Goal: Information Seeking & Learning: Check status

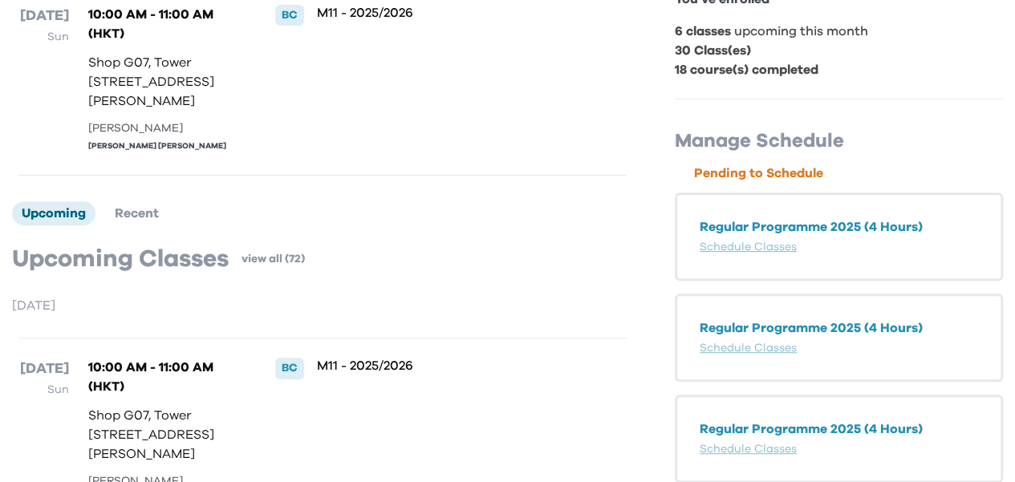
scroll to position [399, 0]
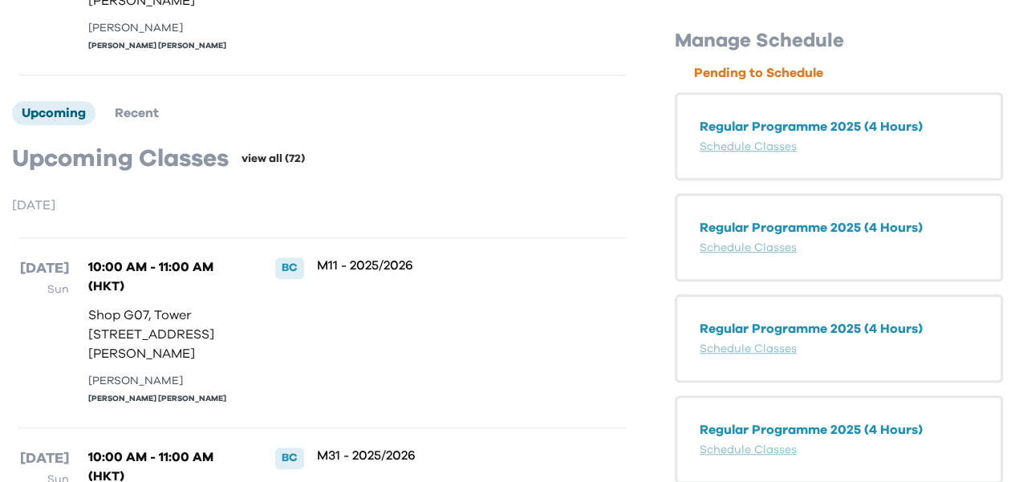
click at [265, 167] on link "view all (72)" at bounding box center [273, 159] width 63 height 16
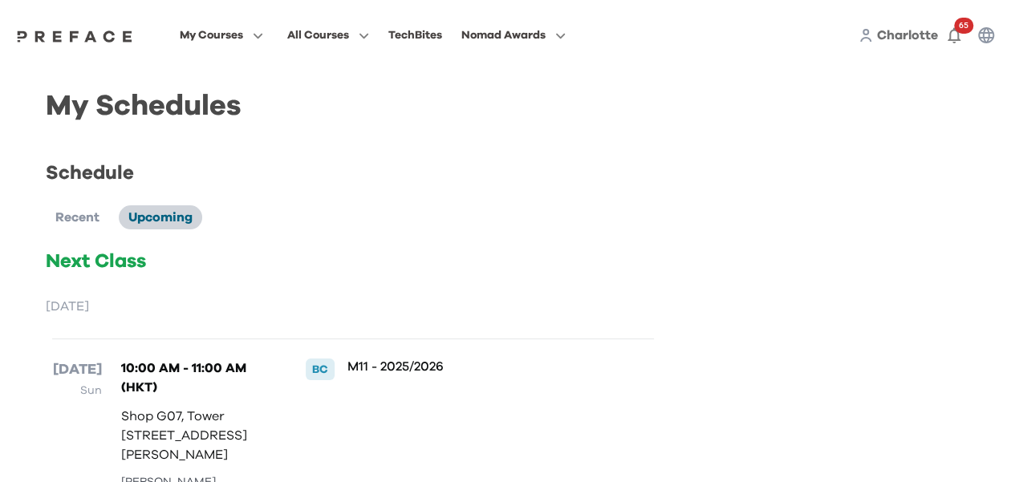
click at [156, 224] on span "Upcoming" at bounding box center [160, 217] width 64 height 13
click at [79, 223] on span "Recent" at bounding box center [77, 217] width 44 height 13
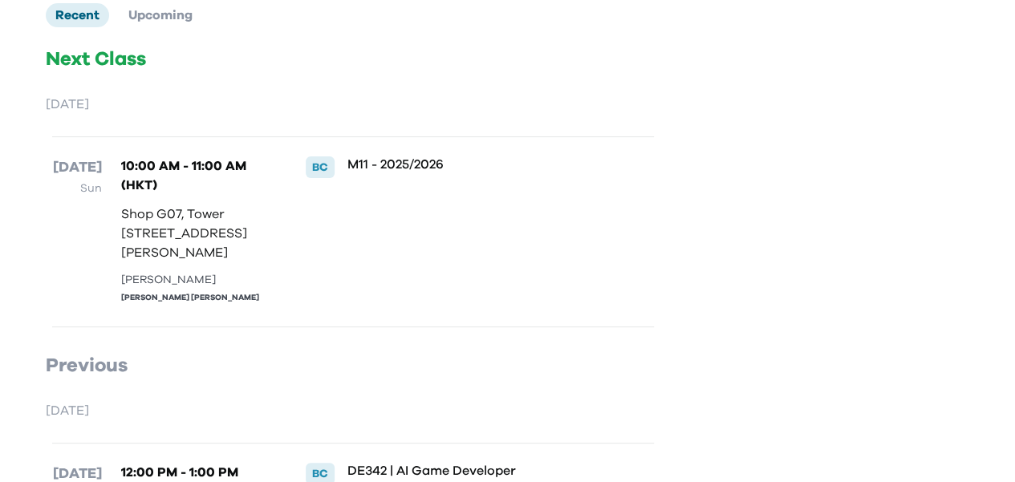
scroll to position [13, 0]
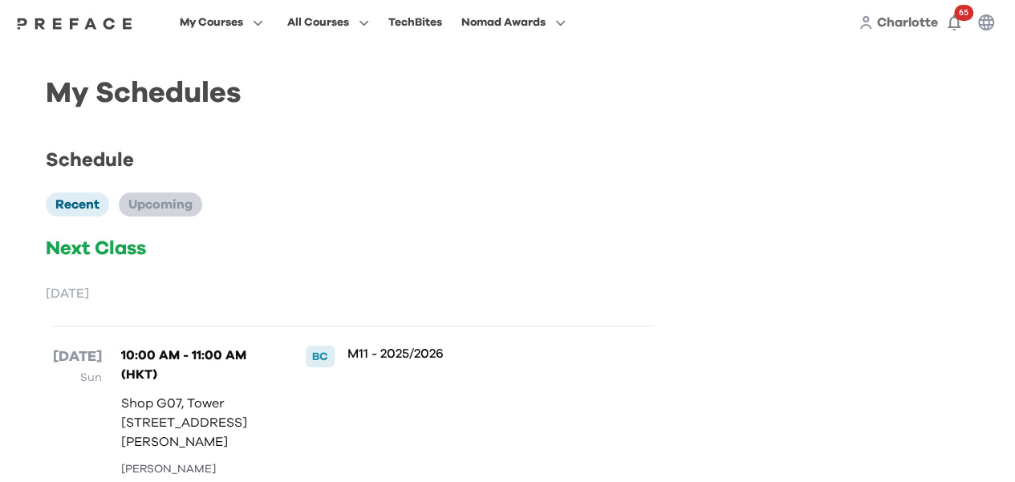
click at [165, 205] on span "Upcoming" at bounding box center [160, 204] width 64 height 13
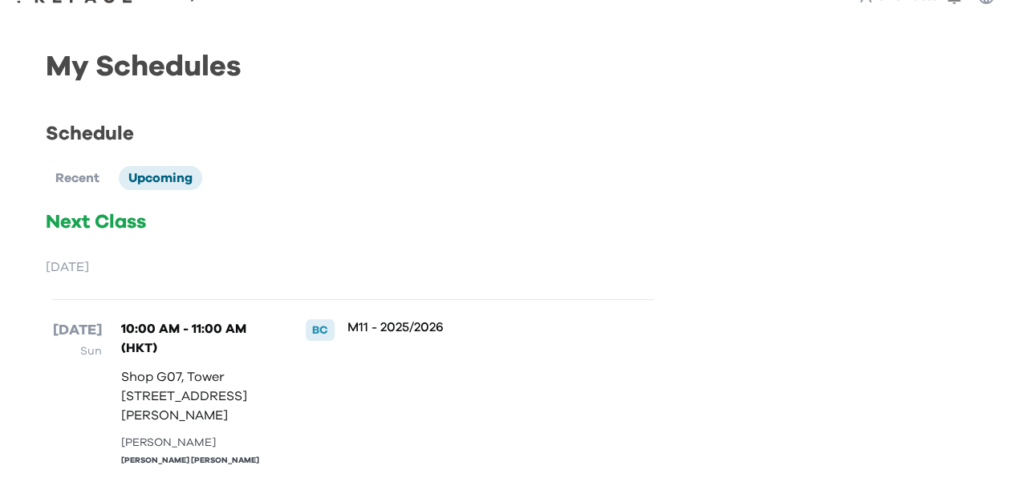
scroll to position [0, 0]
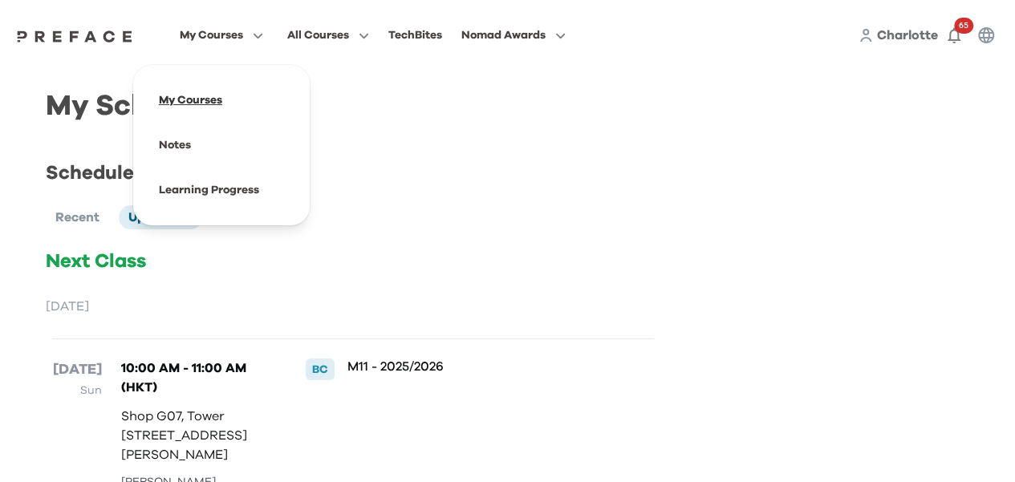
click at [190, 99] on span at bounding box center [221, 100] width 151 height 45
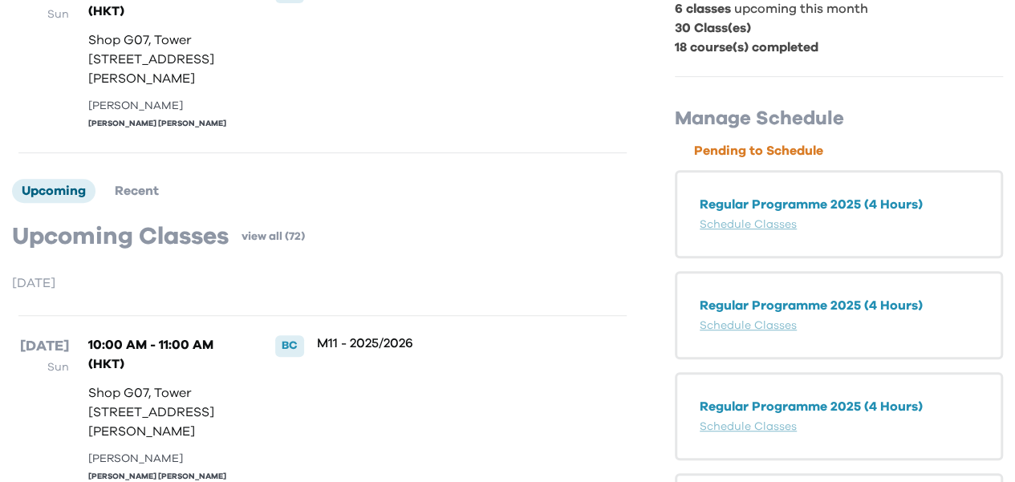
scroll to position [401, 0]
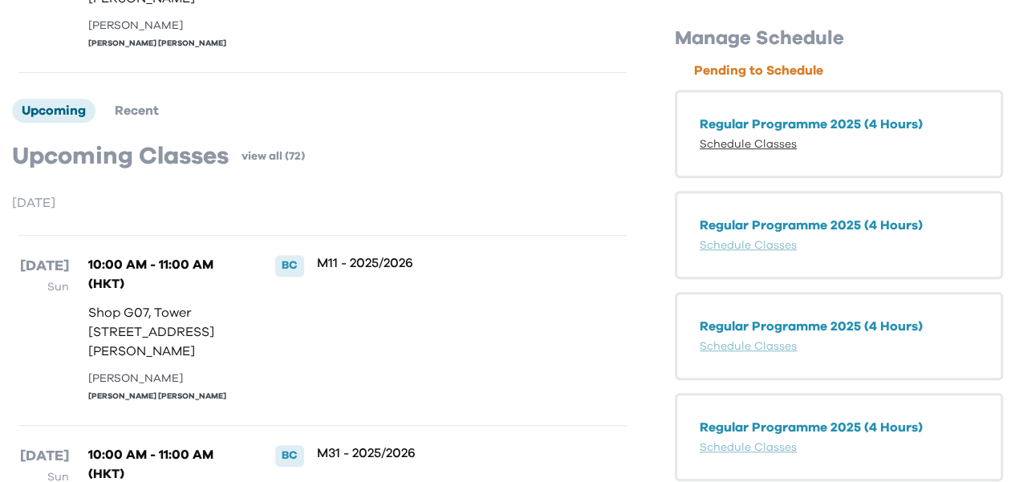
click at [768, 150] on link "Schedule Classes" at bounding box center [748, 144] width 97 height 11
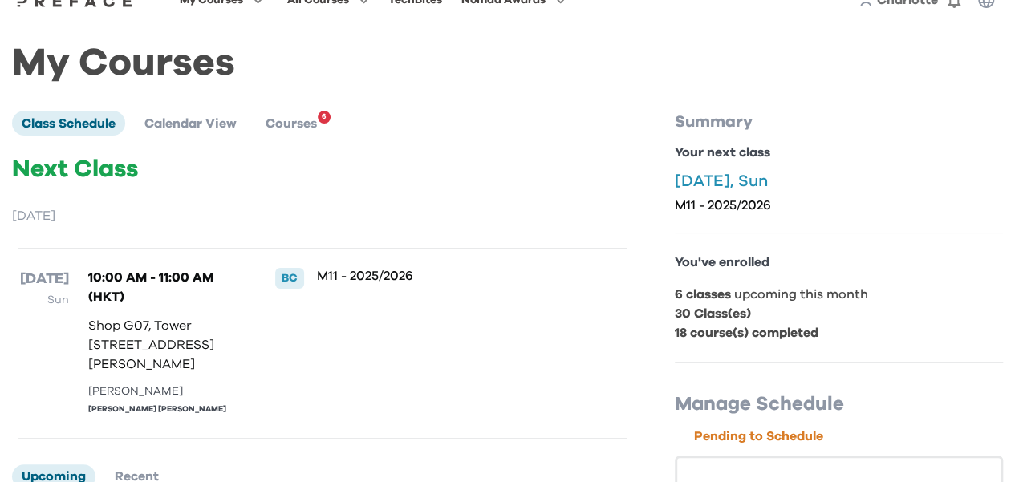
scroll to position [0, 0]
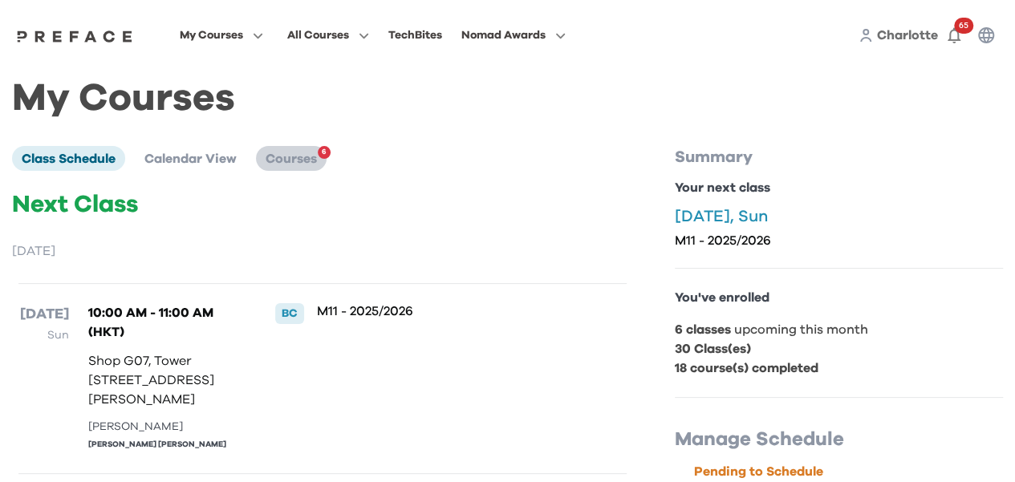
click at [292, 160] on span "Courses" at bounding box center [291, 158] width 51 height 13
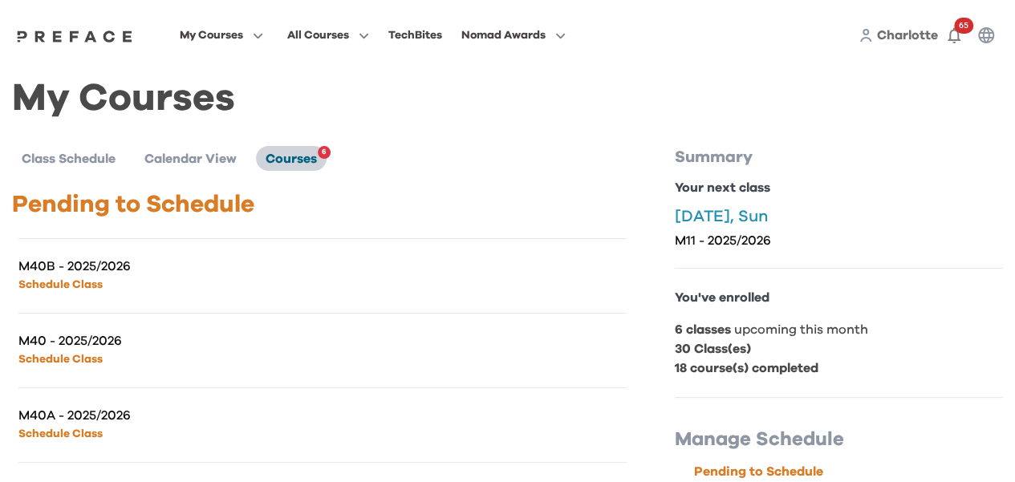
click at [292, 160] on span "Courses" at bounding box center [291, 158] width 51 height 13
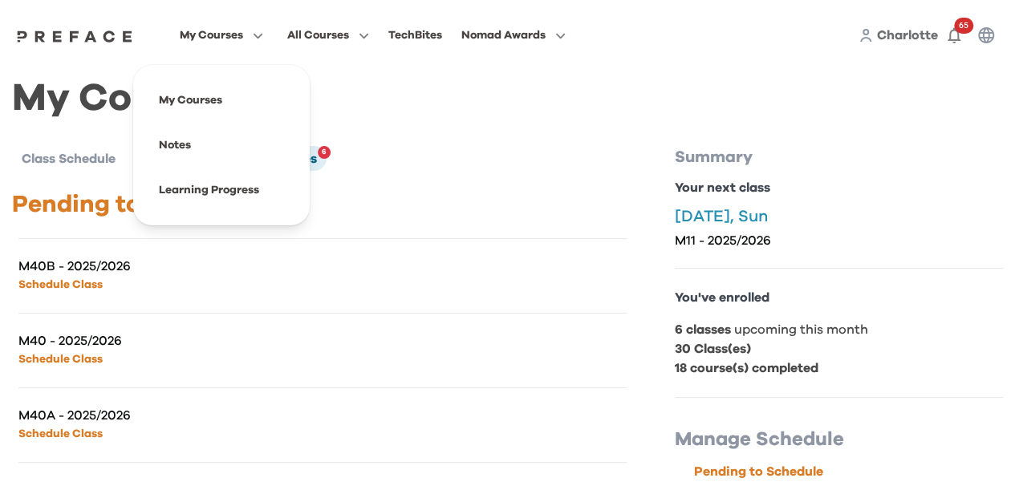
click at [910, 42] on span "Charlotte" at bounding box center [907, 35] width 61 height 13
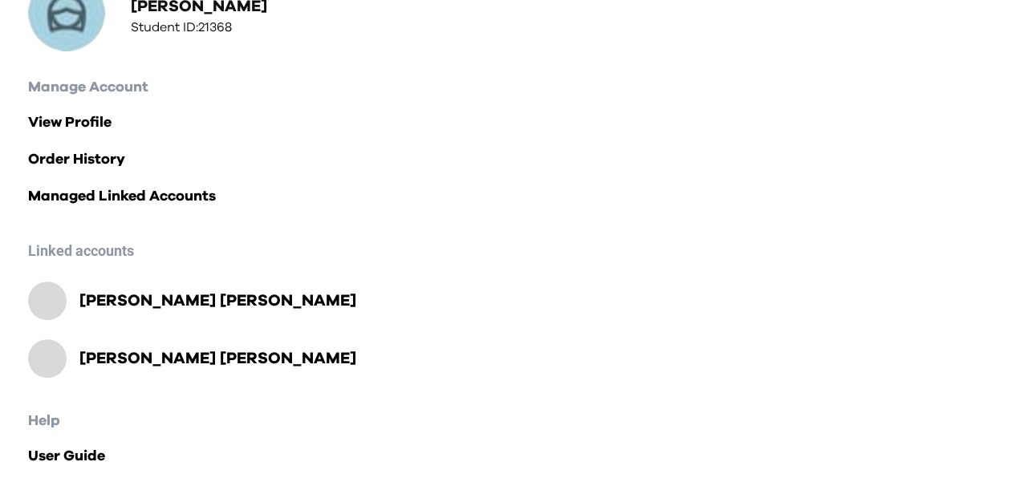
scroll to position [227, 0]
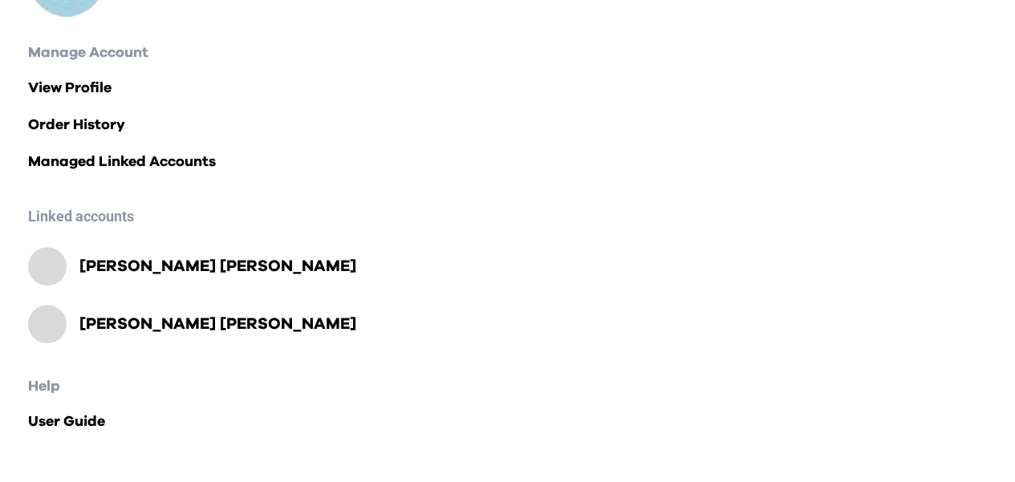
click at [41, 327] on div at bounding box center [47, 324] width 39 height 39
click at [115, 329] on h2 "Chun Wing Wong" at bounding box center [217, 324] width 277 height 22
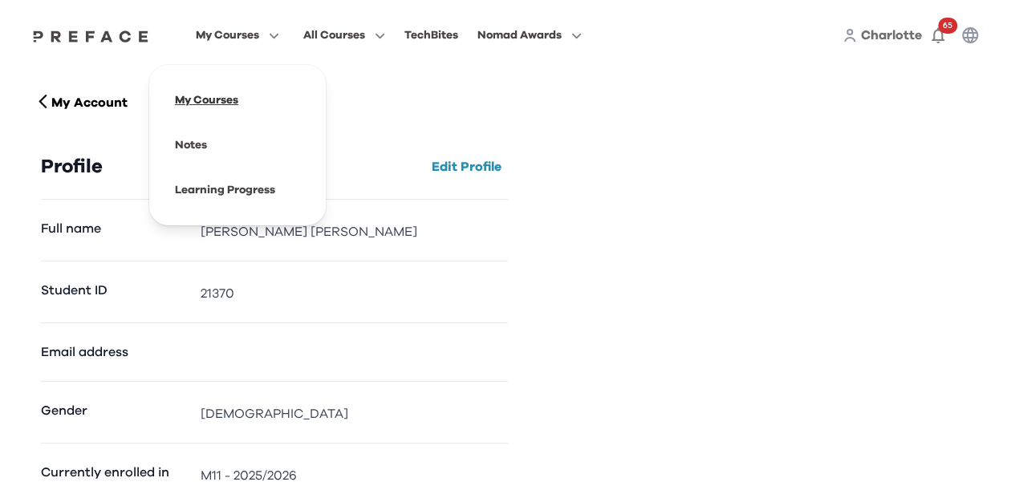
click at [215, 101] on span at bounding box center [237, 100] width 151 height 45
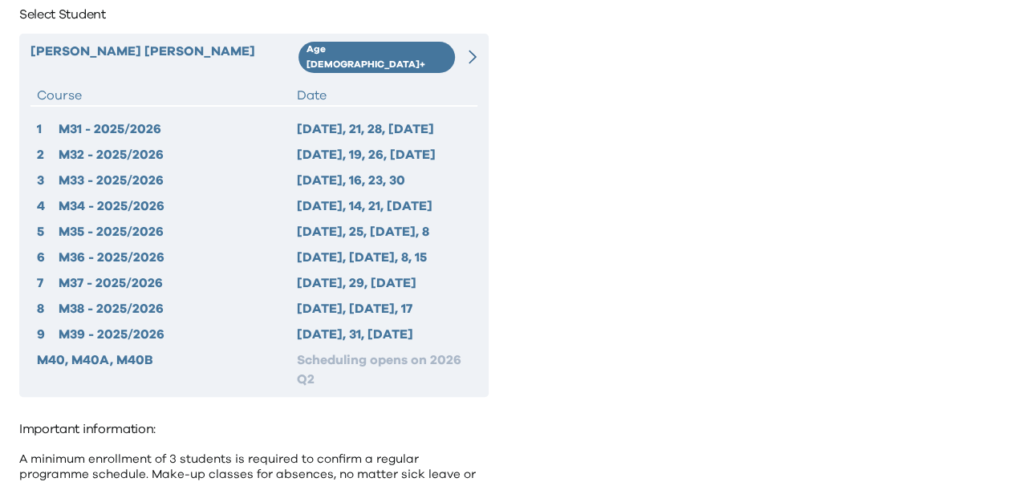
scroll to position [22, 0]
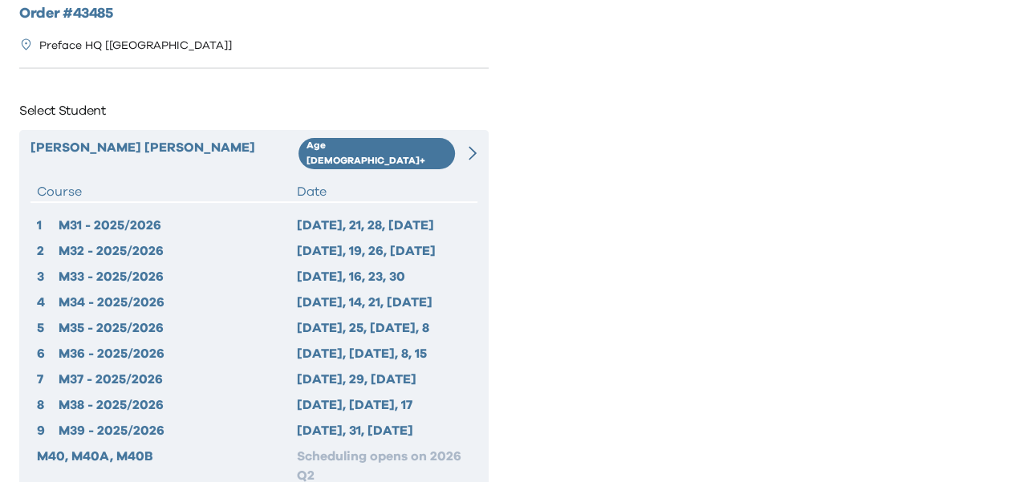
click at [470, 146] on icon at bounding box center [473, 153] width 8 height 14
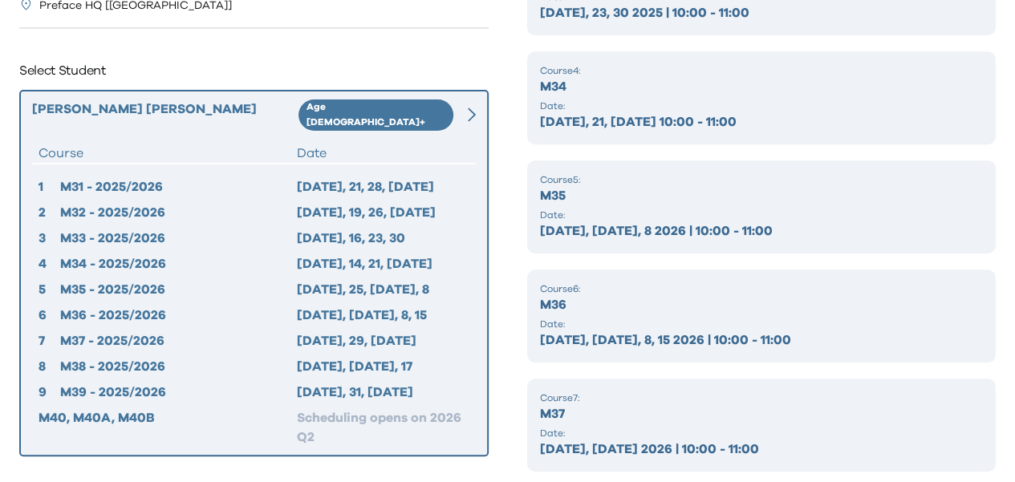
scroll to position [0, 0]
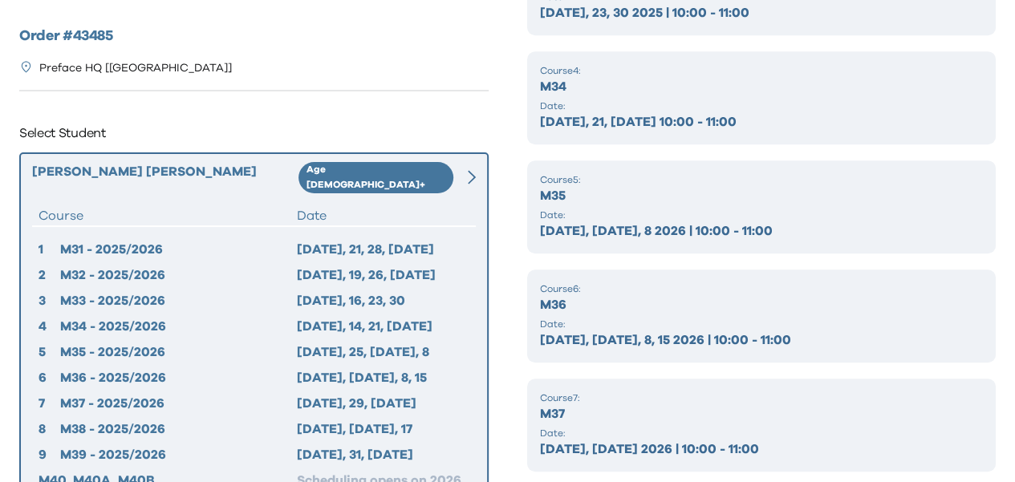
click at [95, 135] on p "Select Student" at bounding box center [253, 133] width 469 height 26
click at [472, 171] on icon at bounding box center [472, 177] width 8 height 14
click at [465, 172] on div at bounding box center [464, 177] width 22 height 31
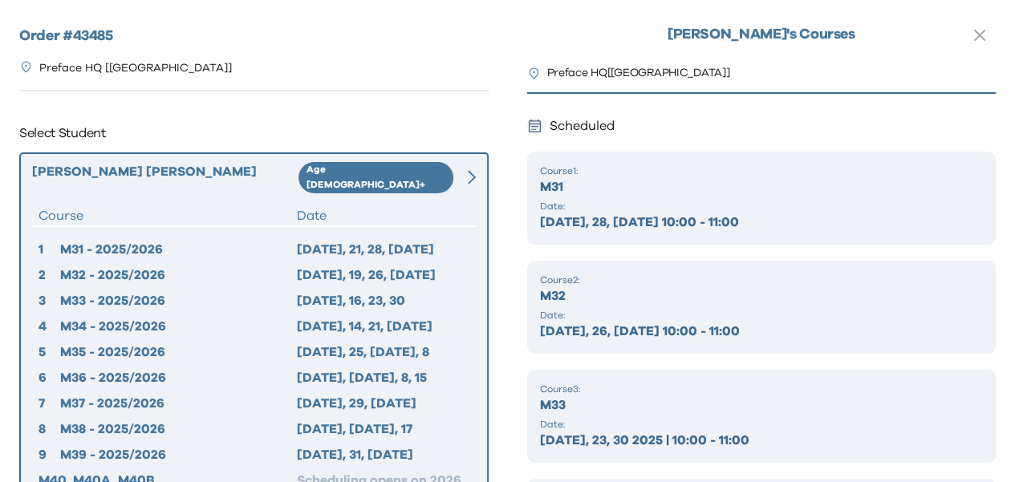
click at [970, 35] on icon "button" at bounding box center [979, 35] width 19 height 19
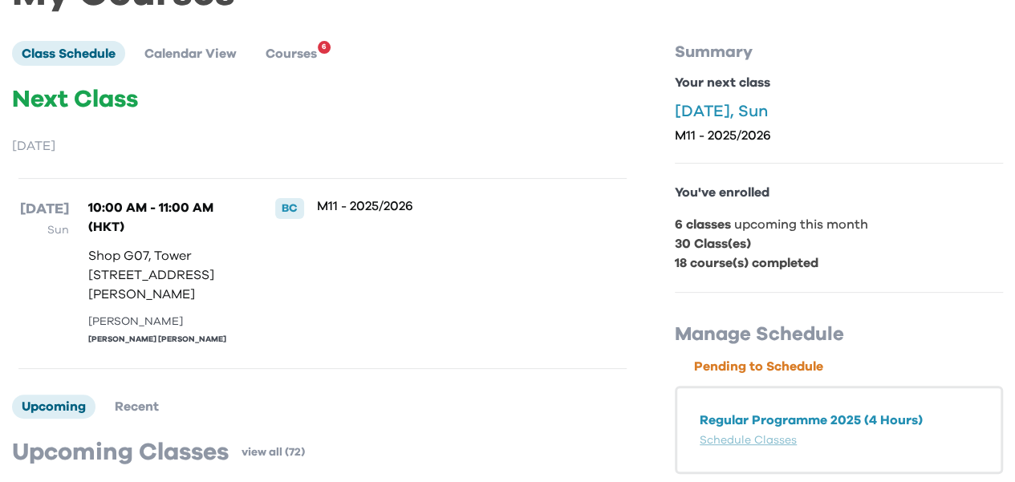
scroll to position [80, 0]
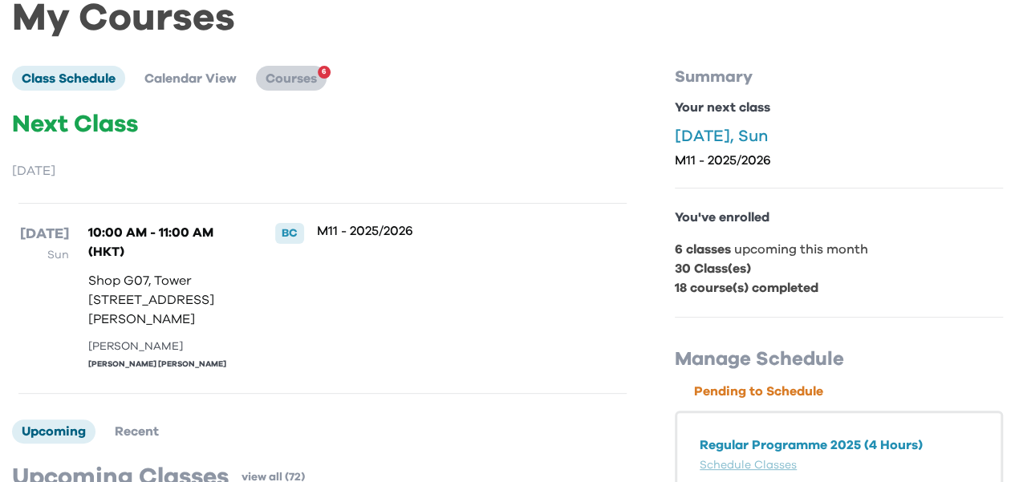
click at [286, 79] on span "Courses" at bounding box center [291, 78] width 51 height 13
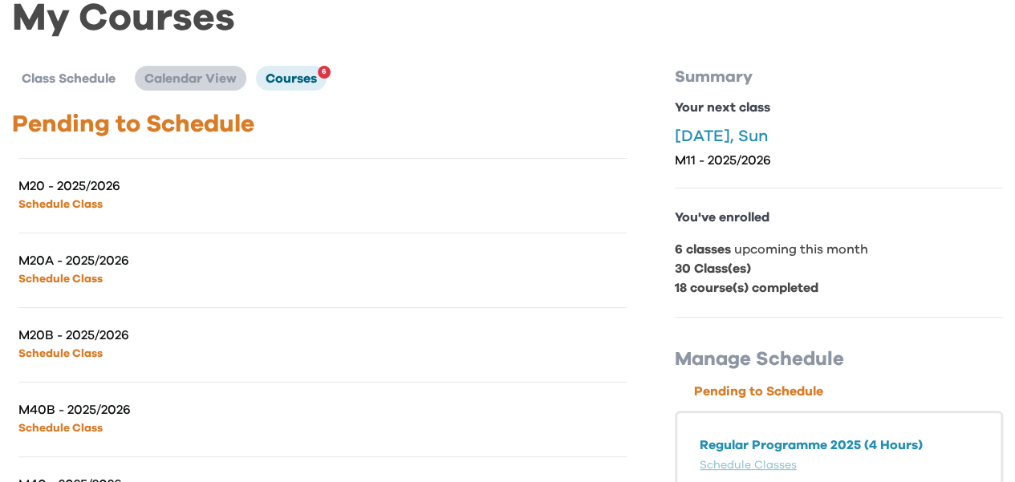
click at [196, 79] on span "Calendar View" at bounding box center [190, 78] width 92 height 13
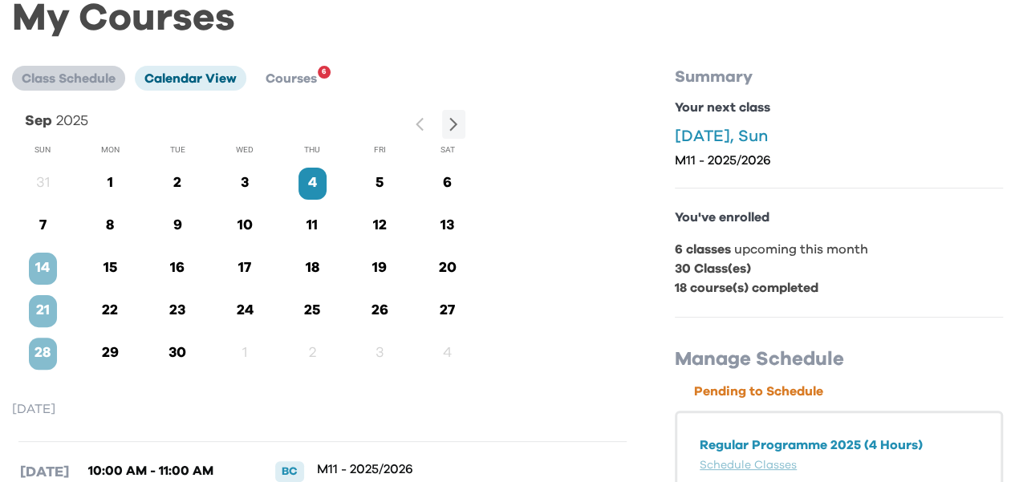
click at [43, 80] on span "Class Schedule" at bounding box center [69, 78] width 94 height 13
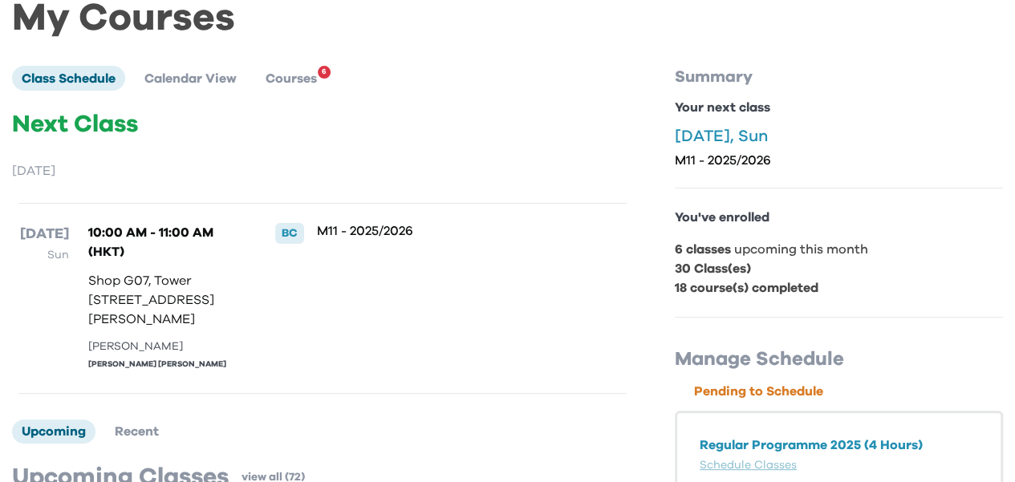
scroll to position [241, 0]
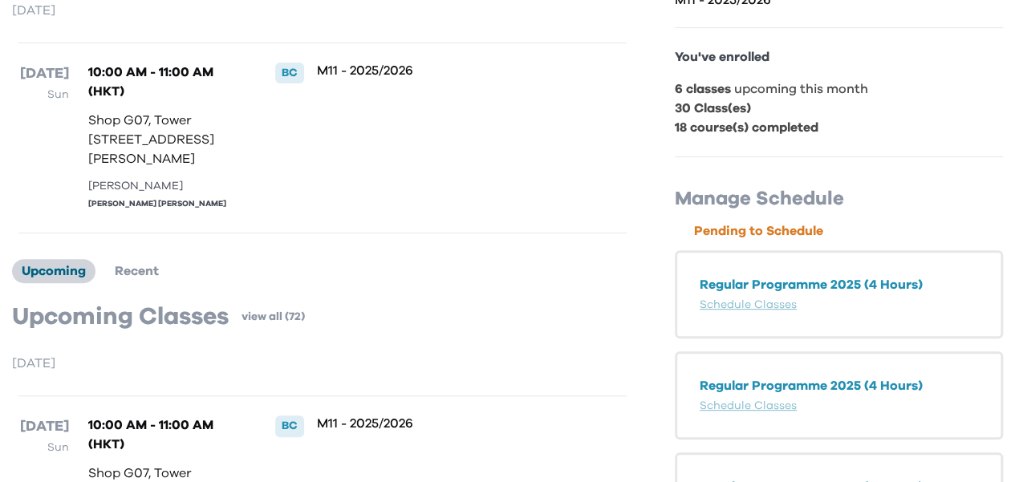
click at [73, 278] on span "Upcoming" at bounding box center [54, 271] width 64 height 13
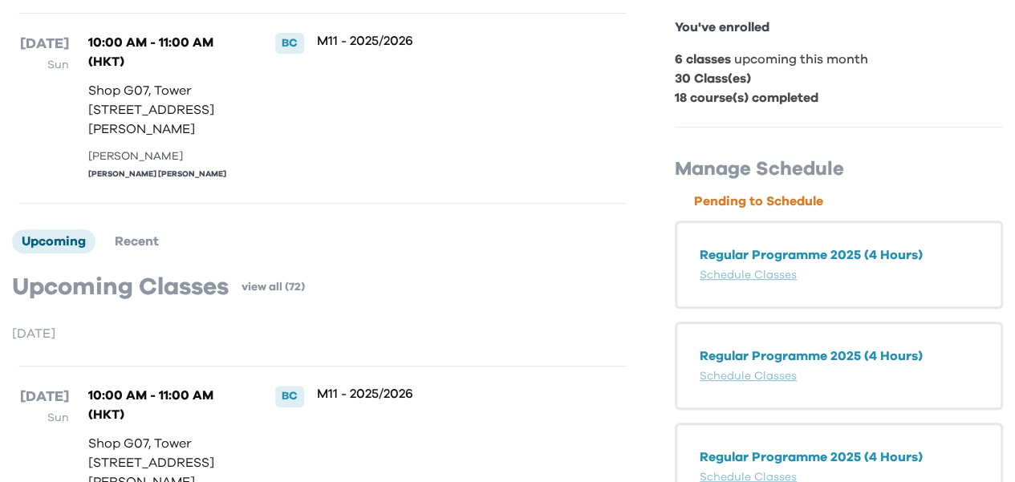
scroll to position [481, 0]
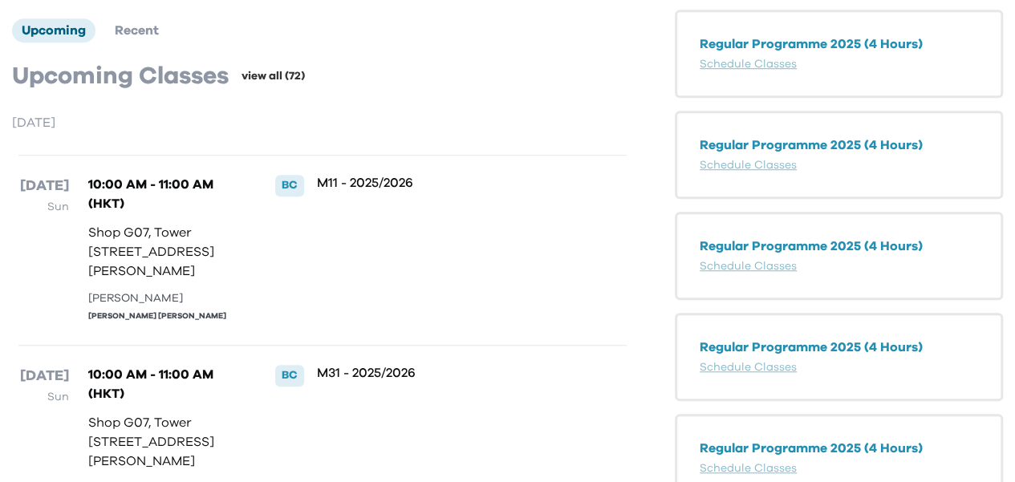
click at [269, 84] on link "view all (72)" at bounding box center [273, 76] width 63 height 16
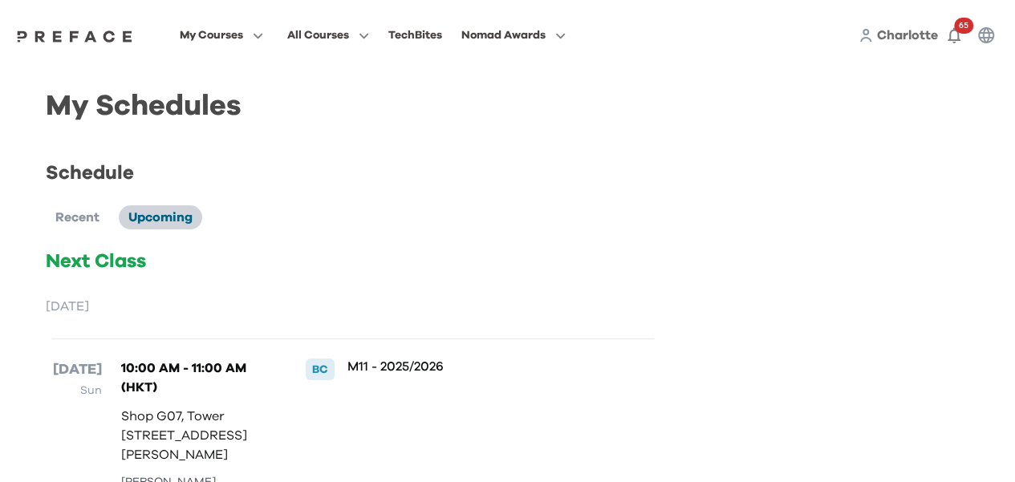
click at [160, 220] on span "Upcoming" at bounding box center [160, 217] width 64 height 13
click at [329, 39] on span "All Courses" at bounding box center [318, 35] width 62 height 19
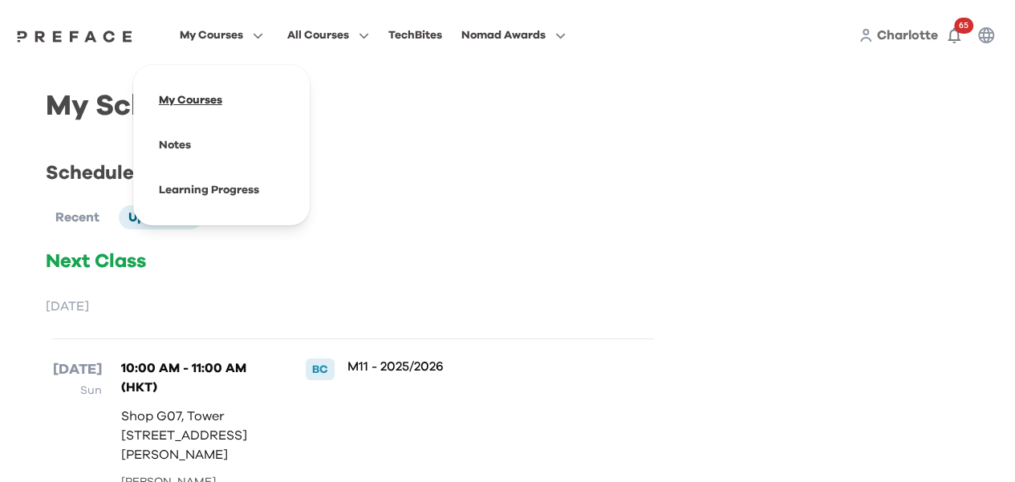
click at [205, 97] on span at bounding box center [221, 100] width 151 height 45
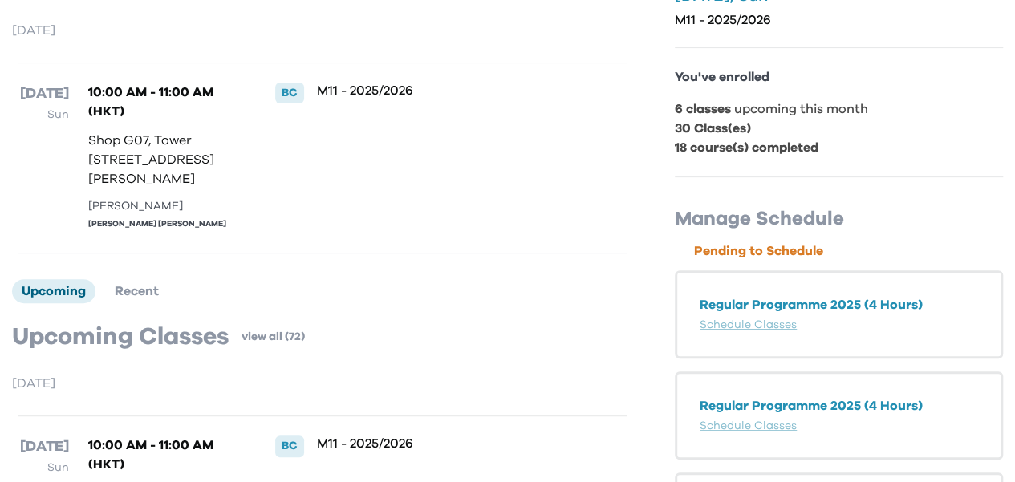
scroll to position [321, 0]
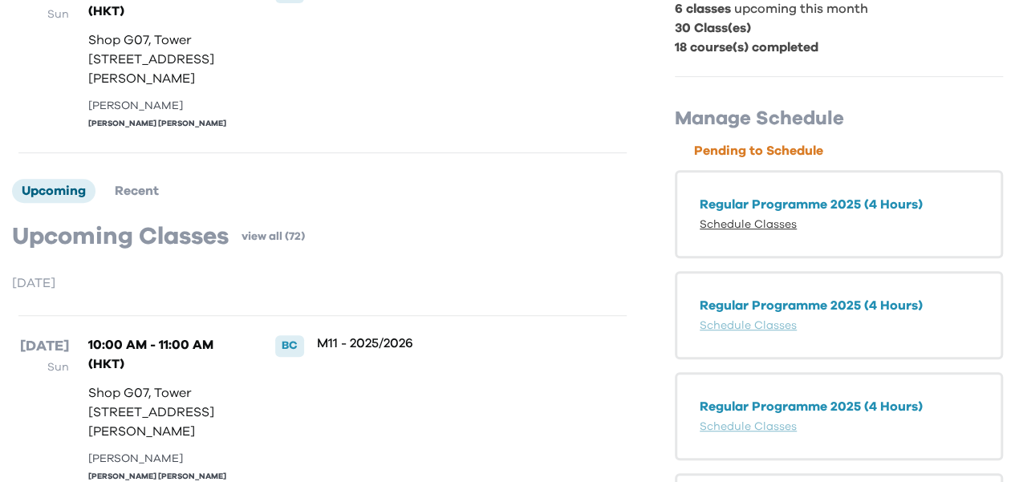
click at [733, 228] on link "Schedule Classes" at bounding box center [748, 224] width 97 height 11
click at [74, 197] on span "Upcoming" at bounding box center [54, 191] width 64 height 13
click at [754, 327] on link "Schedule Classes" at bounding box center [748, 325] width 97 height 11
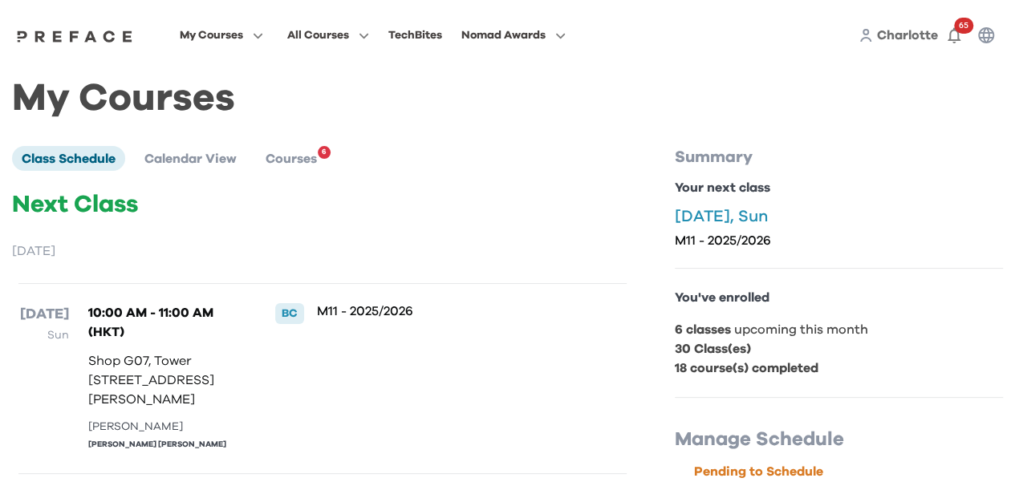
click at [917, 29] on span "Charlotte" at bounding box center [907, 35] width 61 height 13
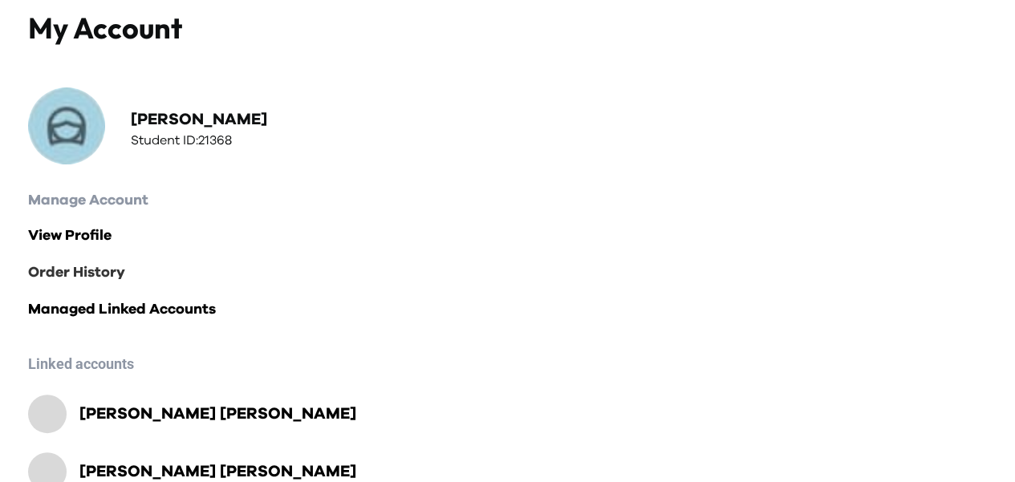
scroll to position [227, 0]
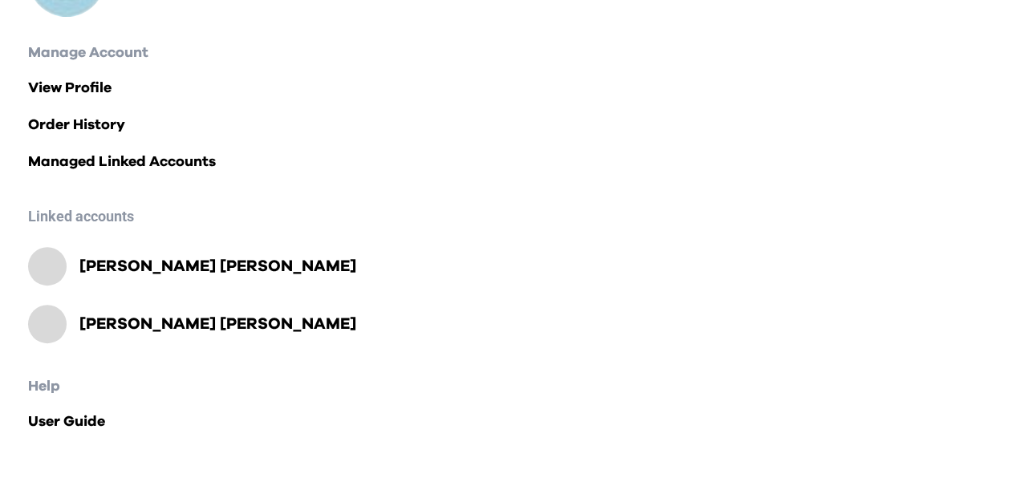
click at [144, 327] on h2 "Chun Wing Wong" at bounding box center [217, 324] width 277 height 22
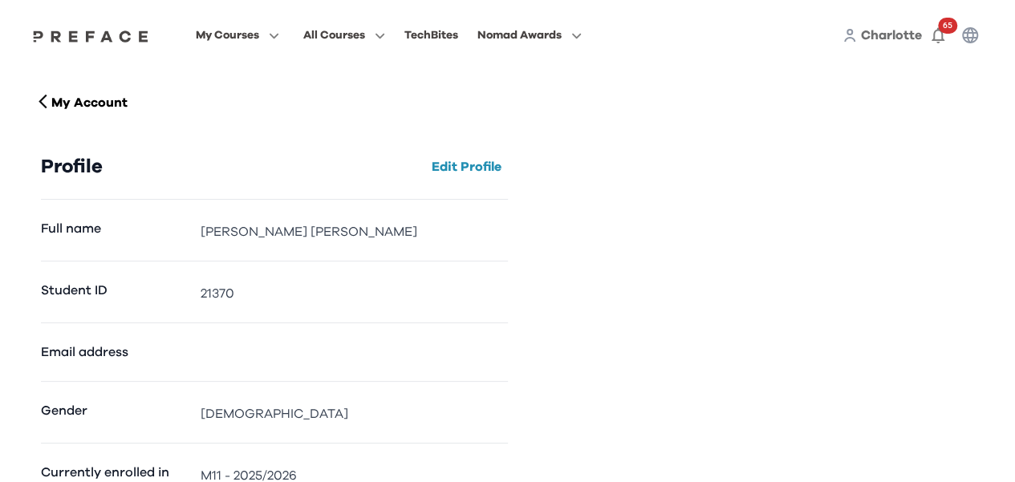
click at [205, 415] on dd "Female" at bounding box center [354, 413] width 307 height 19
click at [250, 416] on dd "Female" at bounding box center [354, 413] width 307 height 19
click at [242, 419] on dd "Female" at bounding box center [354, 413] width 307 height 19
click at [445, 172] on button "Edit Profile" at bounding box center [466, 167] width 83 height 26
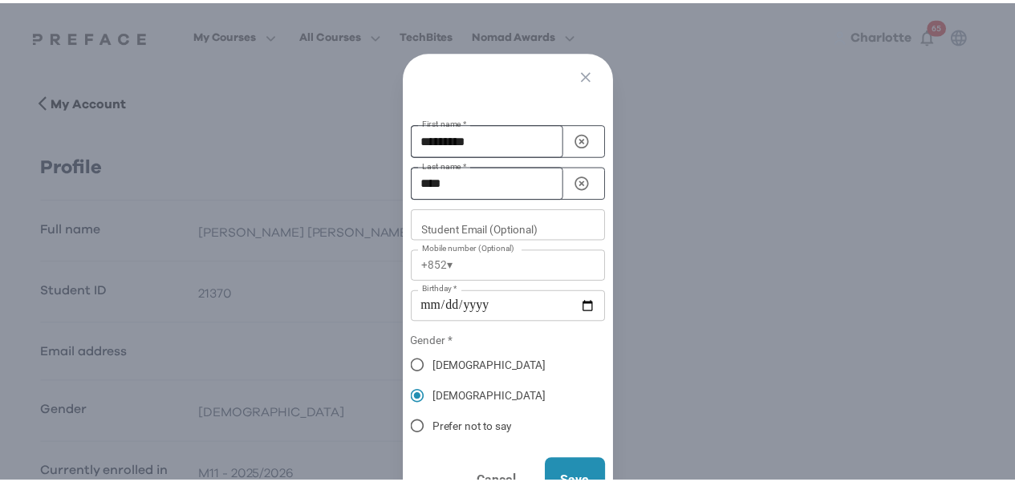
scroll to position [80, 0]
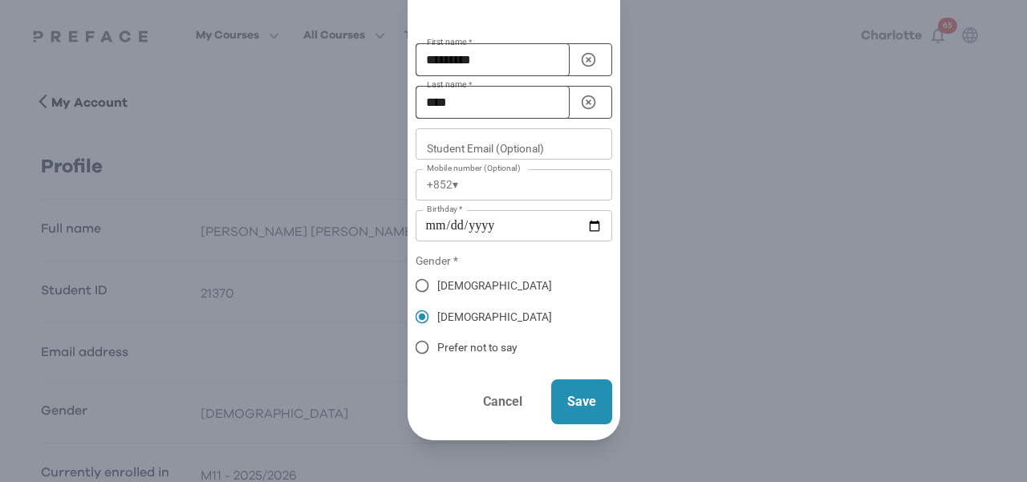
click at [407, 270] on span at bounding box center [422, 285] width 31 height 31
click at [587, 396] on p "Save" at bounding box center [581, 401] width 29 height 19
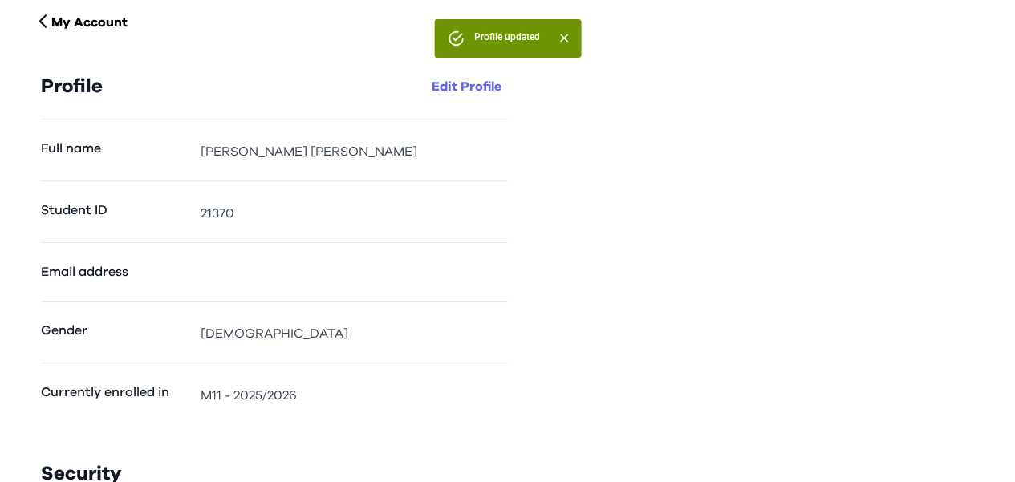
click at [481, 92] on button "Edit Profile" at bounding box center [466, 87] width 83 height 26
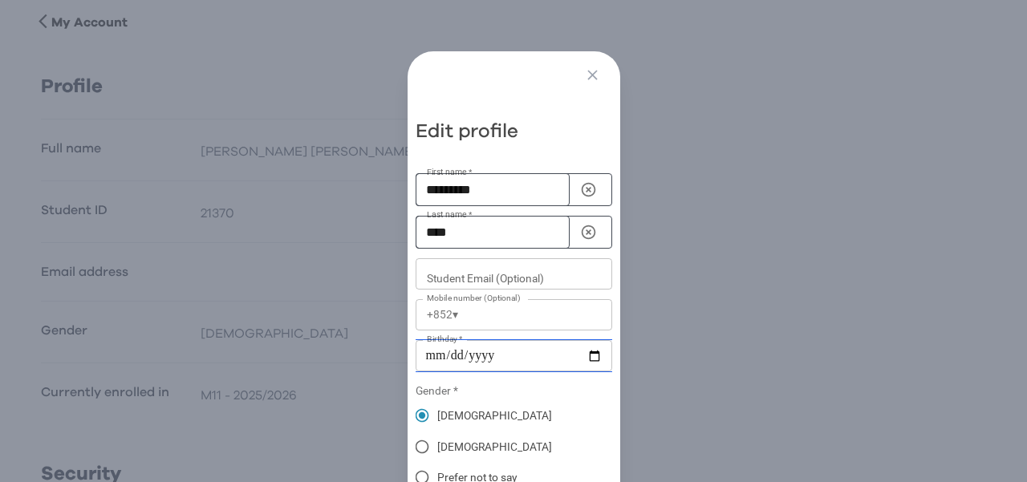
click at [416, 354] on input "**********" at bounding box center [514, 355] width 197 height 31
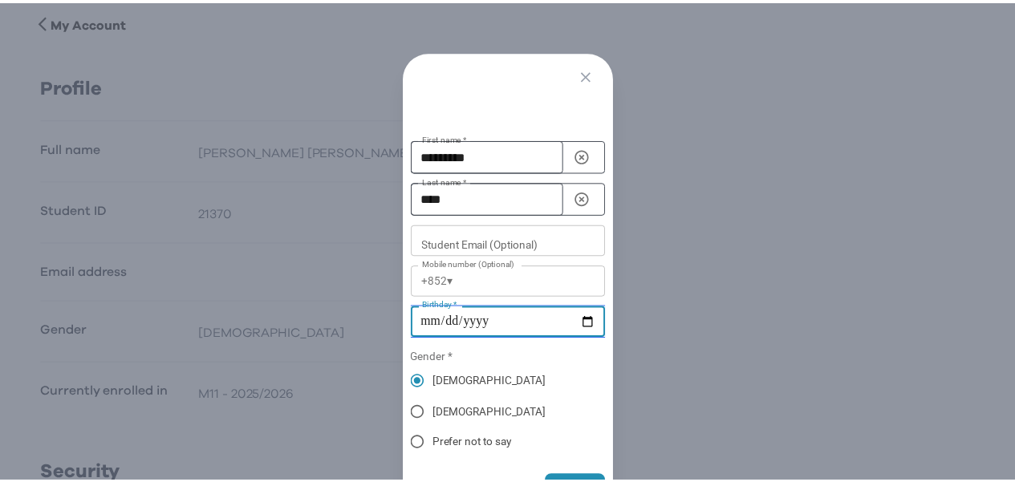
scroll to position [61, 0]
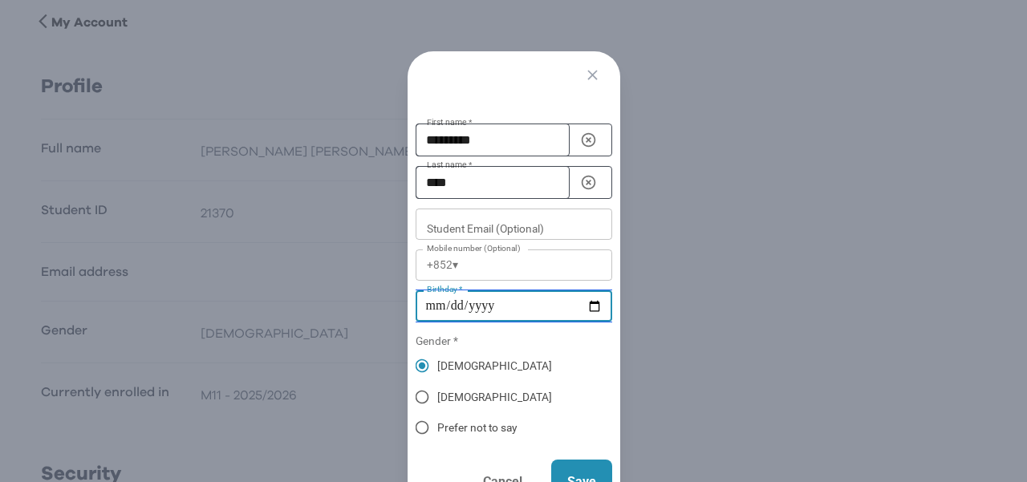
click at [590, 291] on input "**********" at bounding box center [514, 305] width 197 height 31
type input "**********"
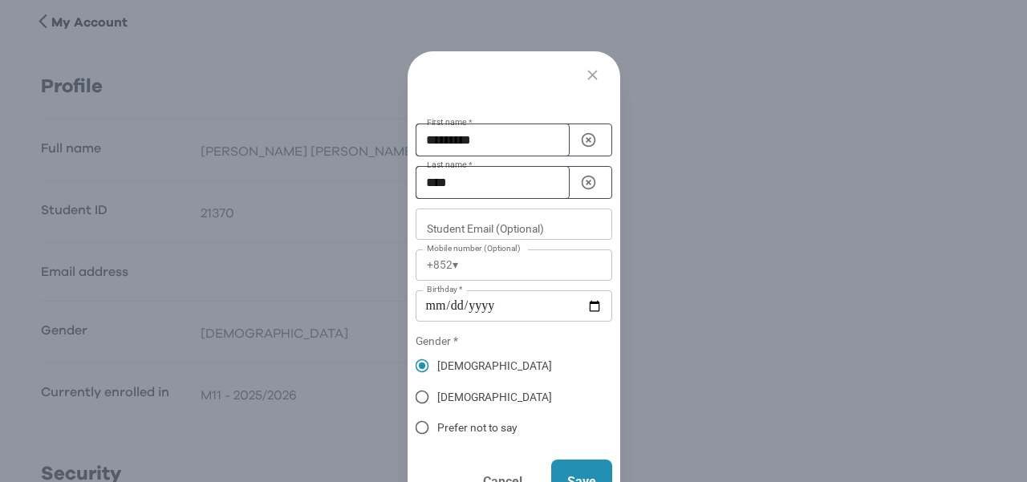
click at [577, 473] on p "Save" at bounding box center [581, 482] width 29 height 19
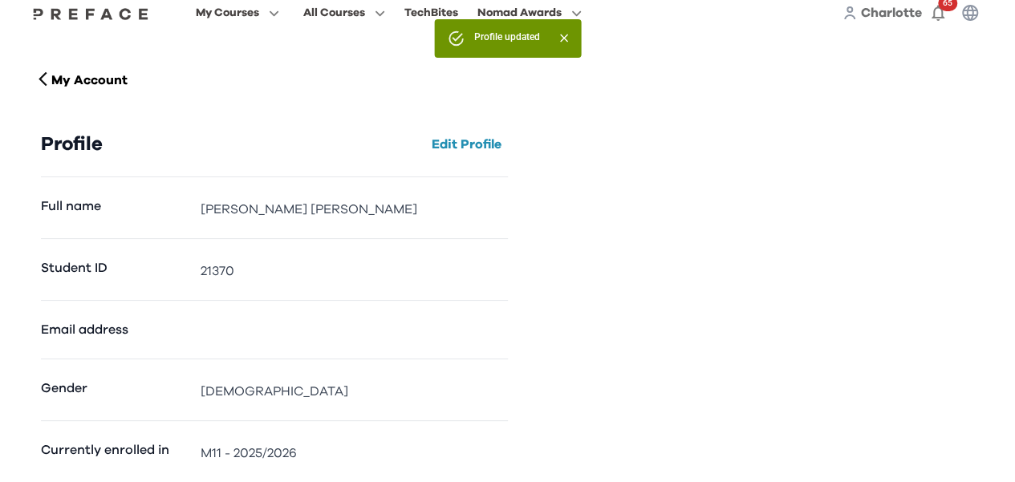
scroll to position [0, 0]
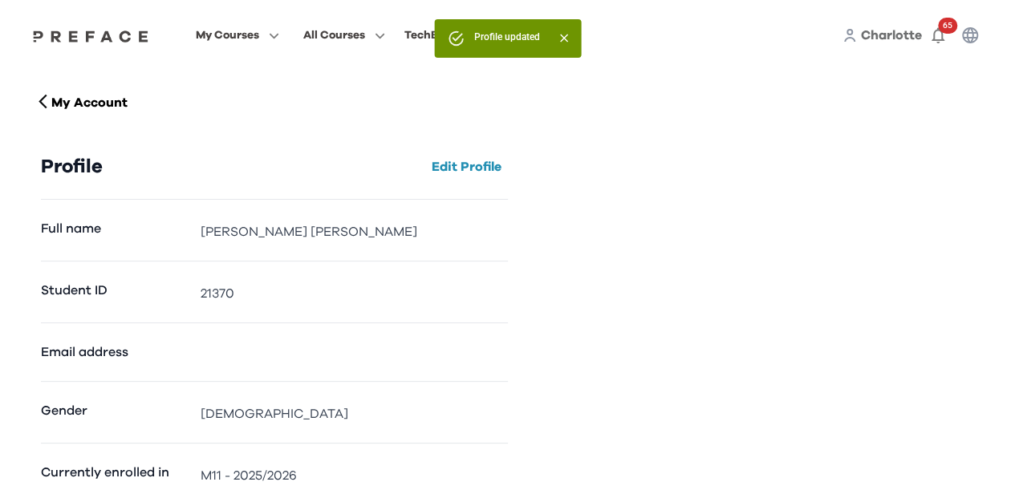
click at [559, 36] on icon "Close" at bounding box center [564, 38] width 14 height 14
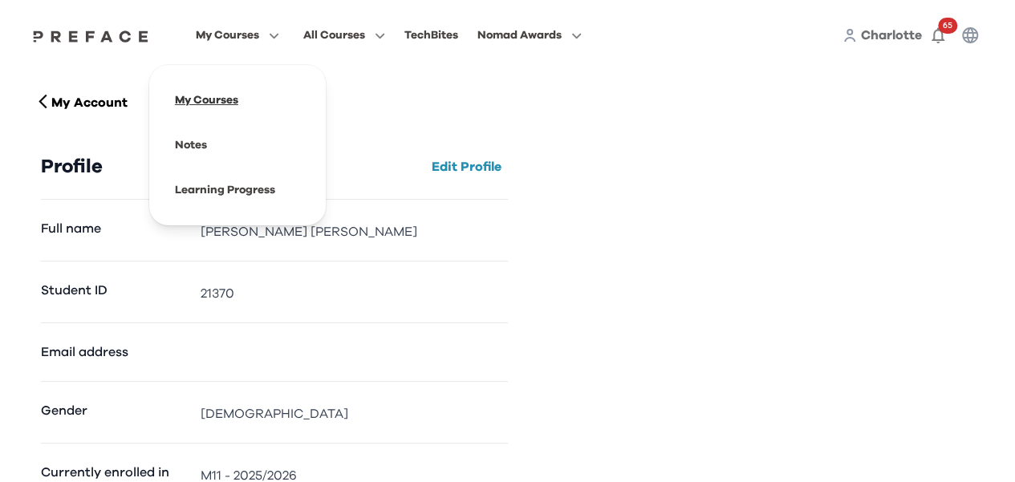
click at [212, 98] on span at bounding box center [237, 100] width 151 height 45
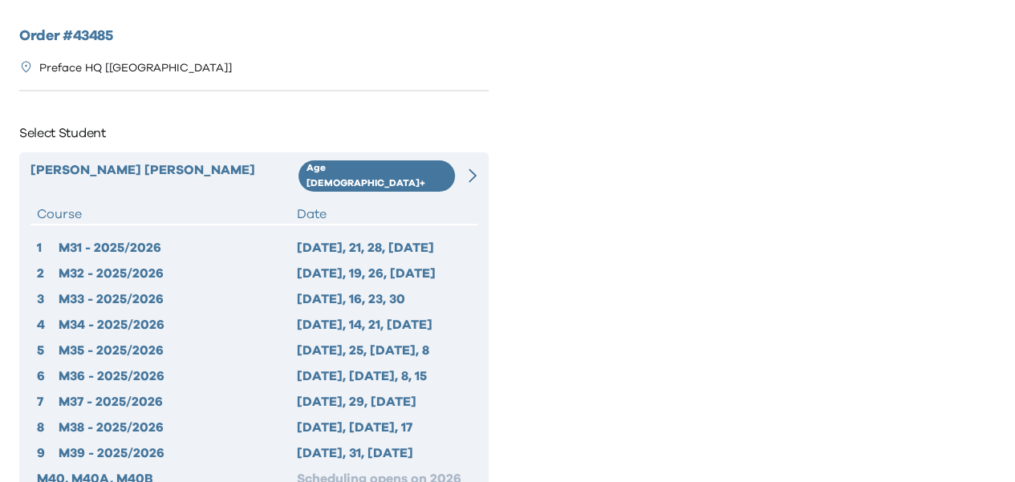
click at [473, 169] on icon at bounding box center [473, 176] width 8 height 14
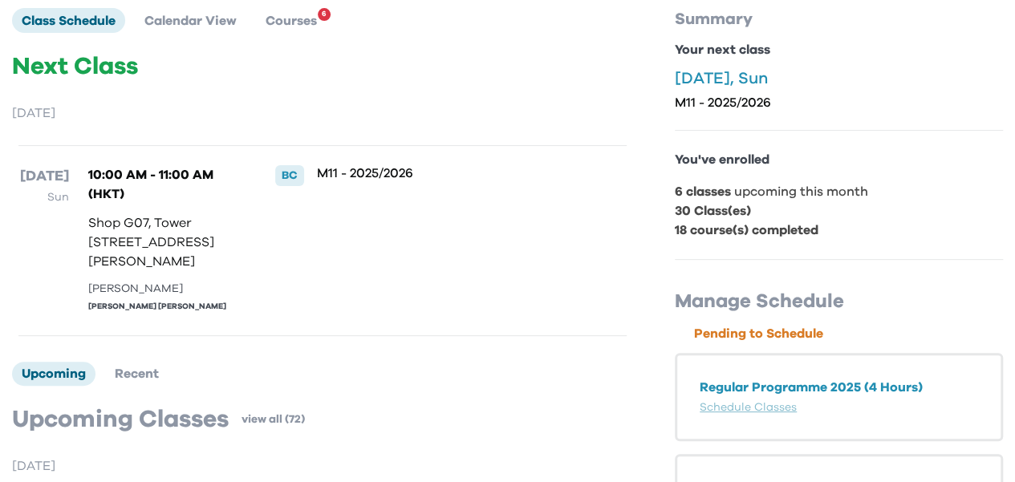
scroll to position [321, 0]
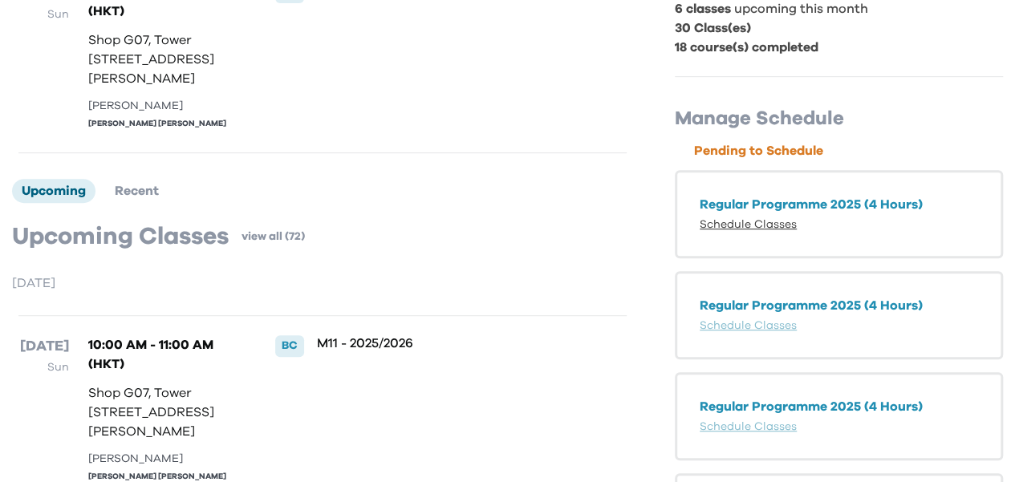
click at [748, 225] on link "Schedule Classes" at bounding box center [748, 224] width 97 height 11
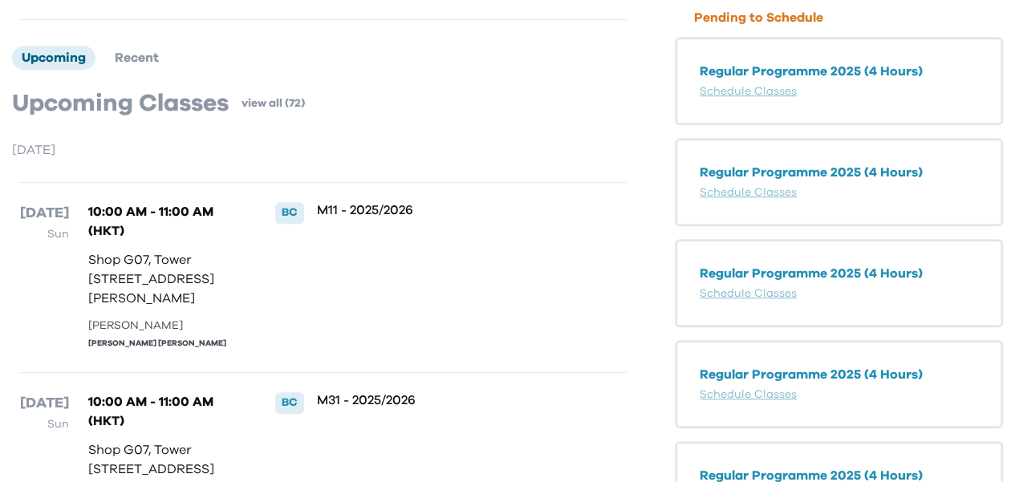
scroll to position [479, 0]
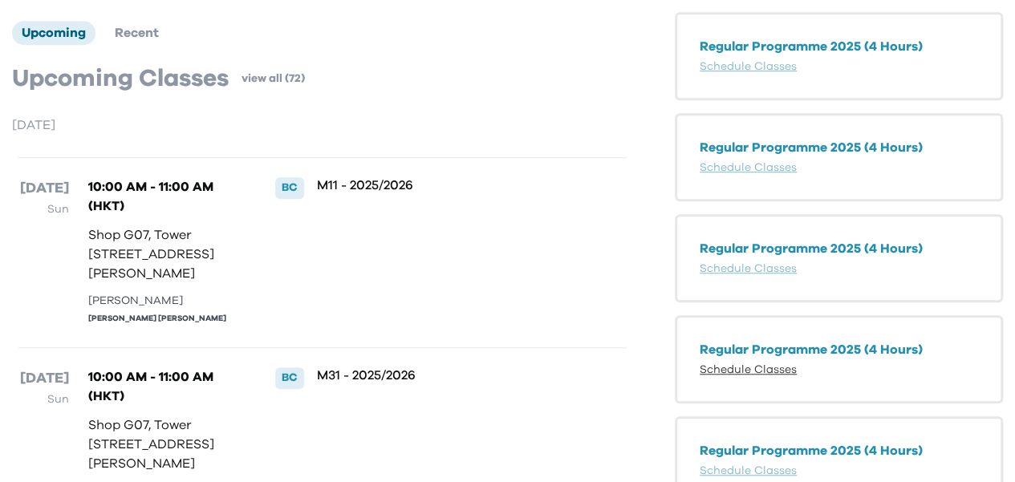
click at [741, 368] on link "Schedule Classes" at bounding box center [748, 369] width 97 height 11
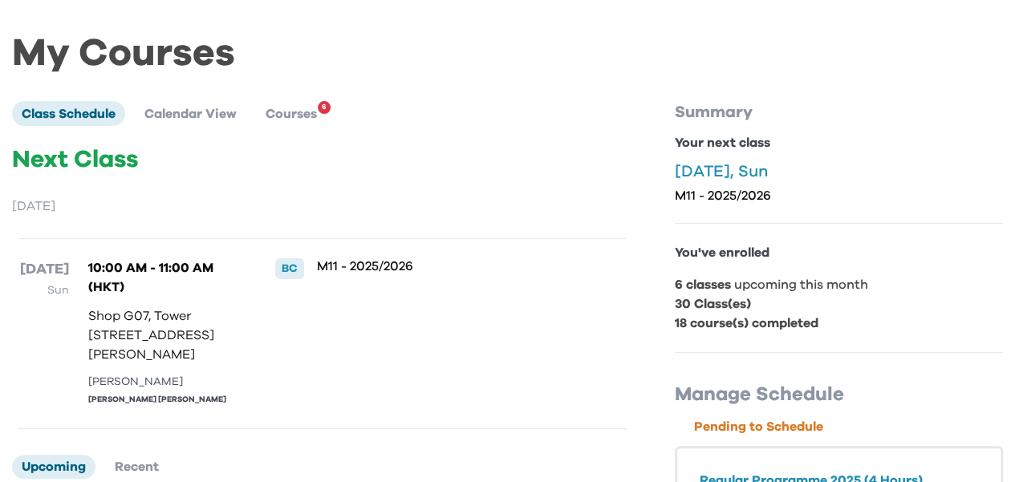
scroll to position [0, 0]
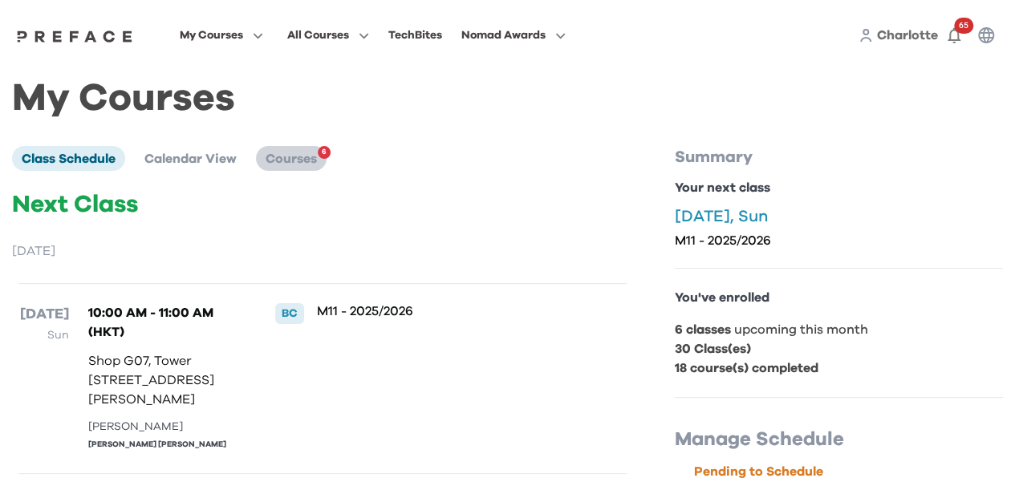
click at [303, 160] on span "Courses" at bounding box center [291, 158] width 51 height 13
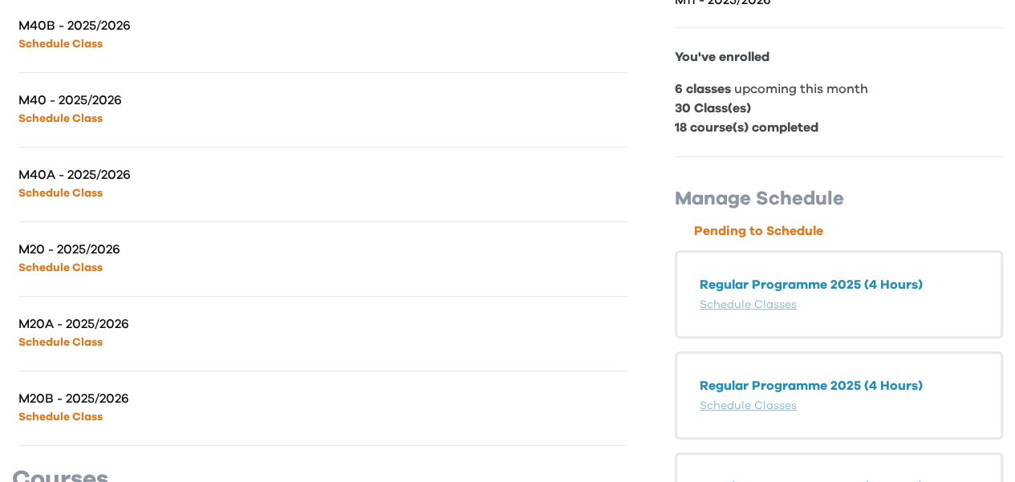
scroll to position [321, 0]
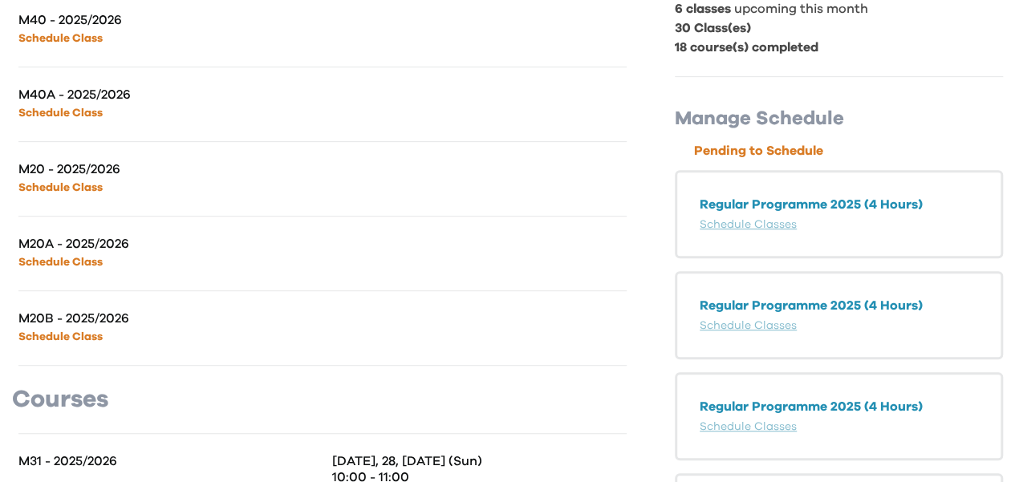
click at [82, 189] on link "Schedule Class" at bounding box center [60, 187] width 84 height 11
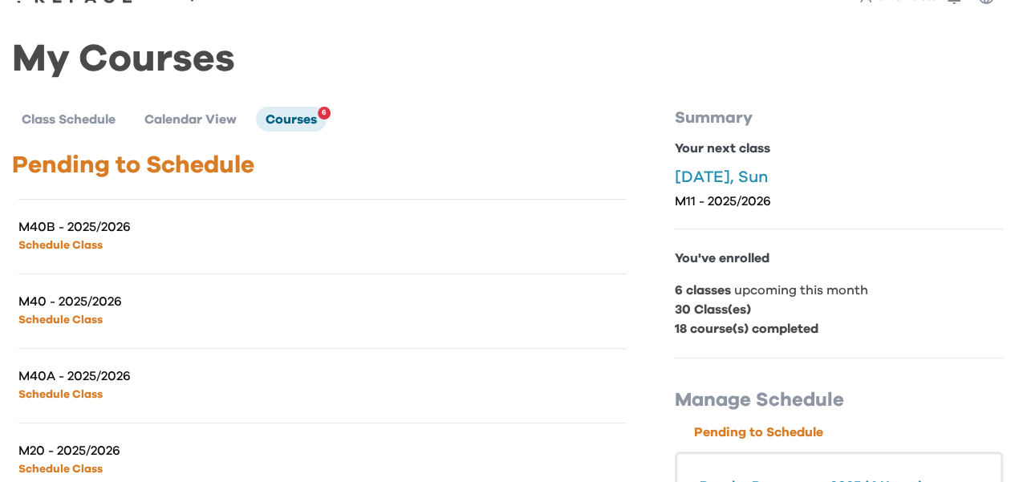
scroll to position [0, 0]
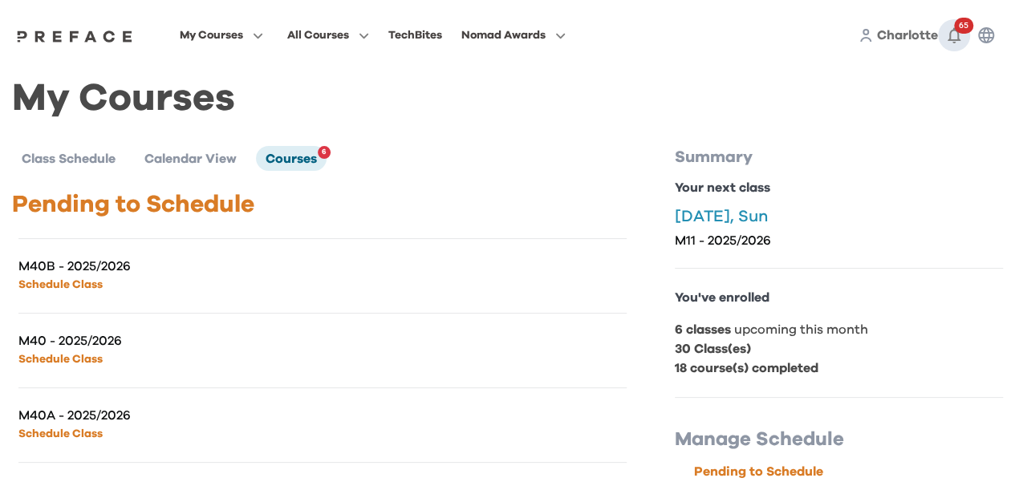
click at [956, 28] on span "65" at bounding box center [963, 26] width 19 height 16
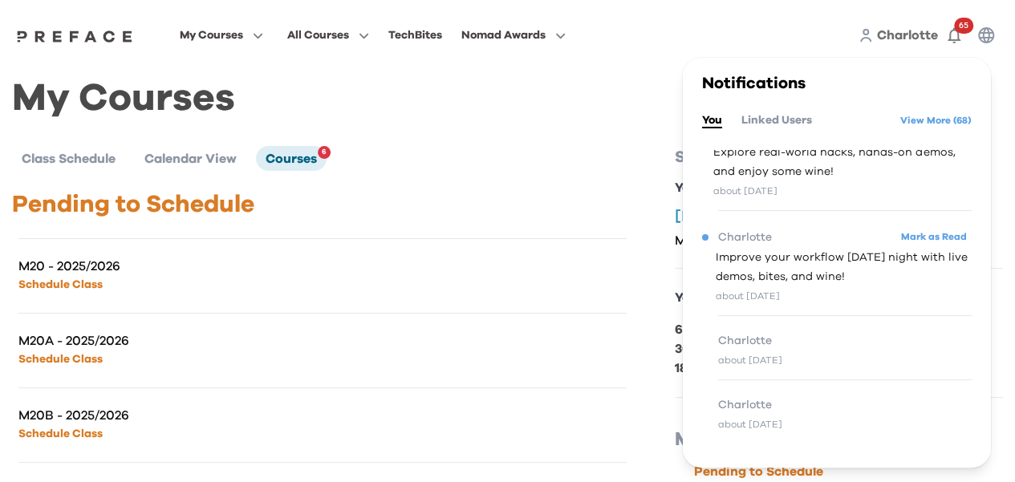
scroll to position [83, 0]
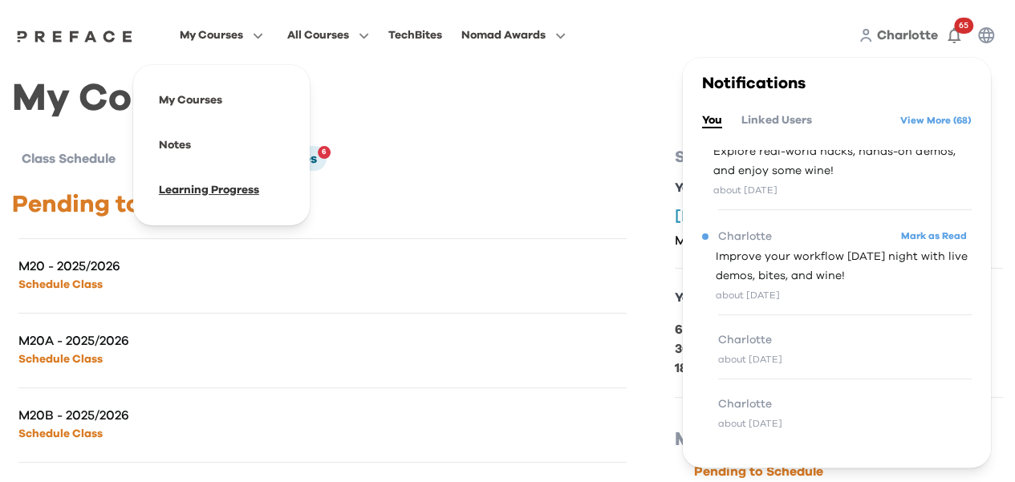
click at [181, 193] on span at bounding box center [221, 190] width 151 height 45
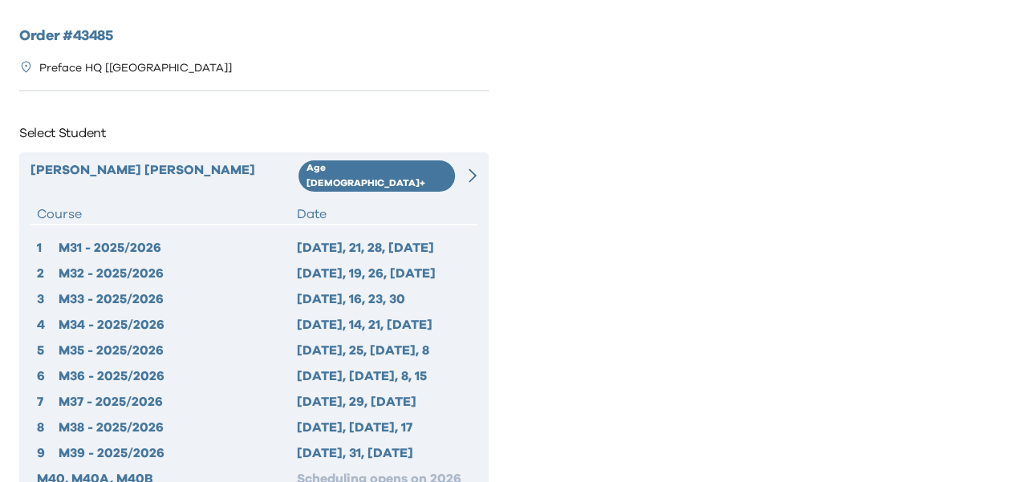
click at [472, 173] on icon at bounding box center [473, 176] width 8 height 14
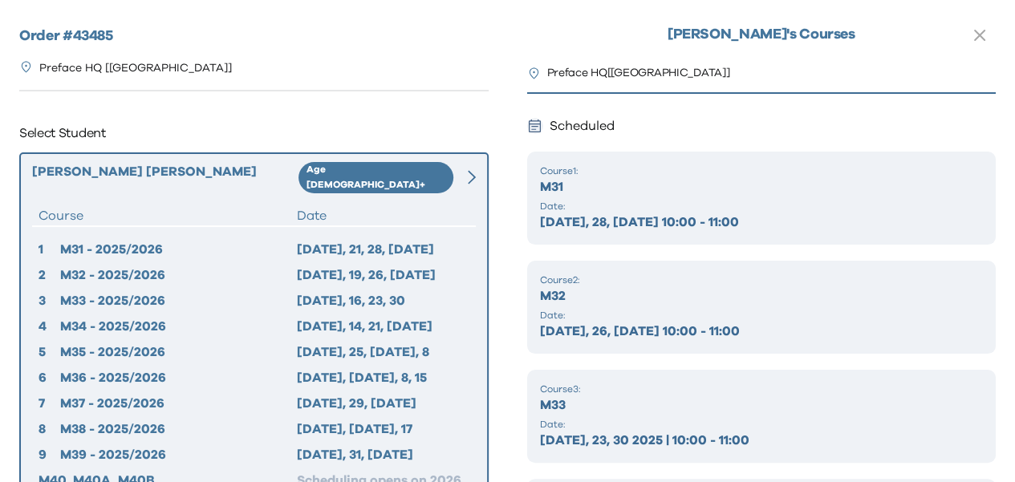
click at [754, 38] on h1 "Kayton 's Courses" at bounding box center [762, 35] width 188 height 18
click at [971, 35] on icon "button" at bounding box center [979, 35] width 19 height 19
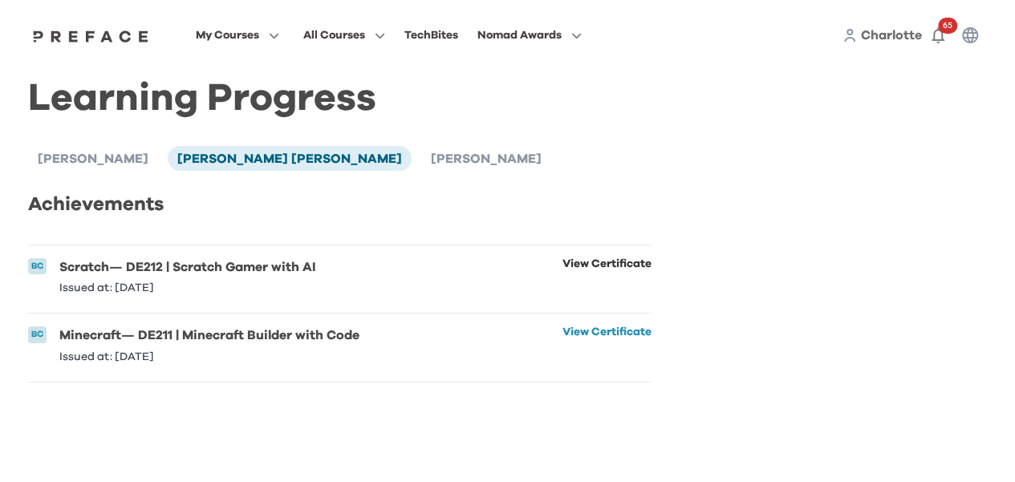
click at [569, 262] on link "View Certificate" at bounding box center [607, 275] width 89 height 35
click at [607, 338] on link "View Certificate" at bounding box center [607, 344] width 89 height 35
click at [431, 161] on span "[PERSON_NAME]" at bounding box center [486, 158] width 111 height 13
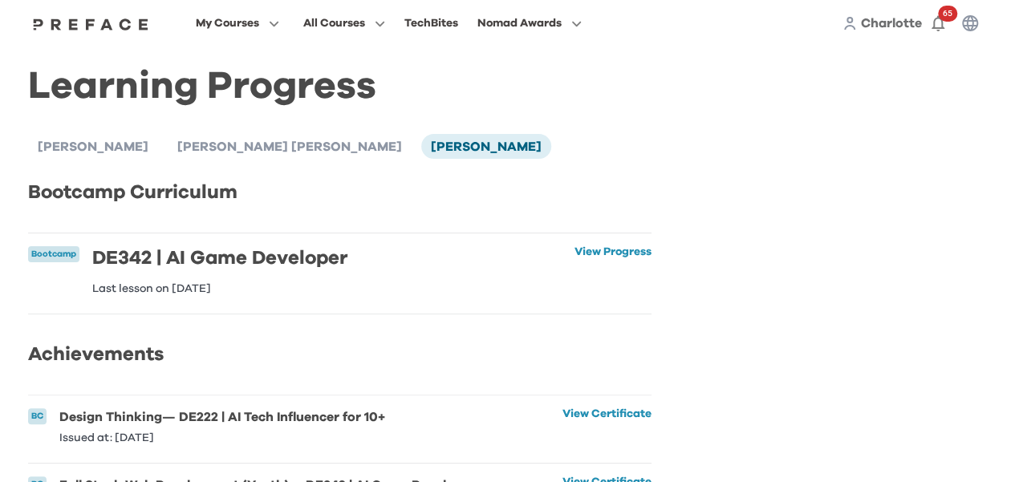
scroll to position [106, 0]
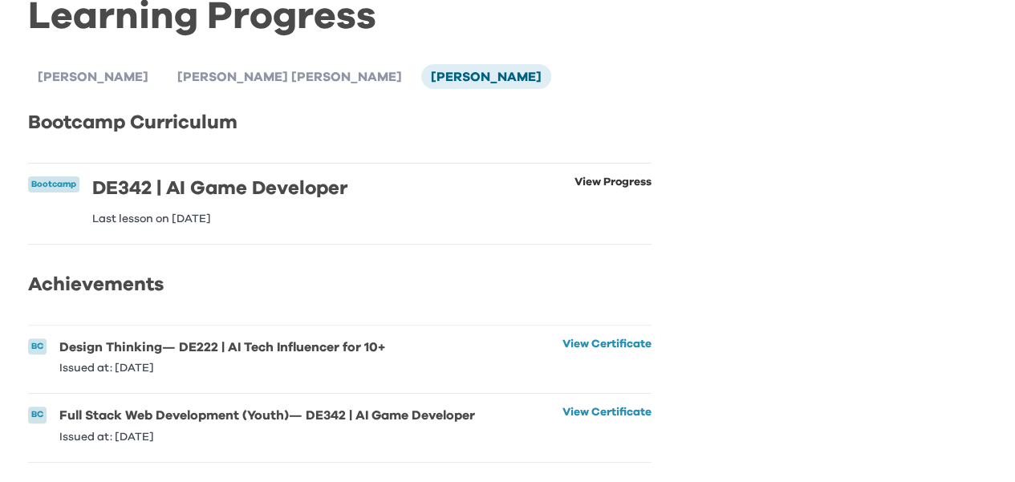
click at [580, 177] on link "View Progress" at bounding box center [613, 201] width 77 height 48
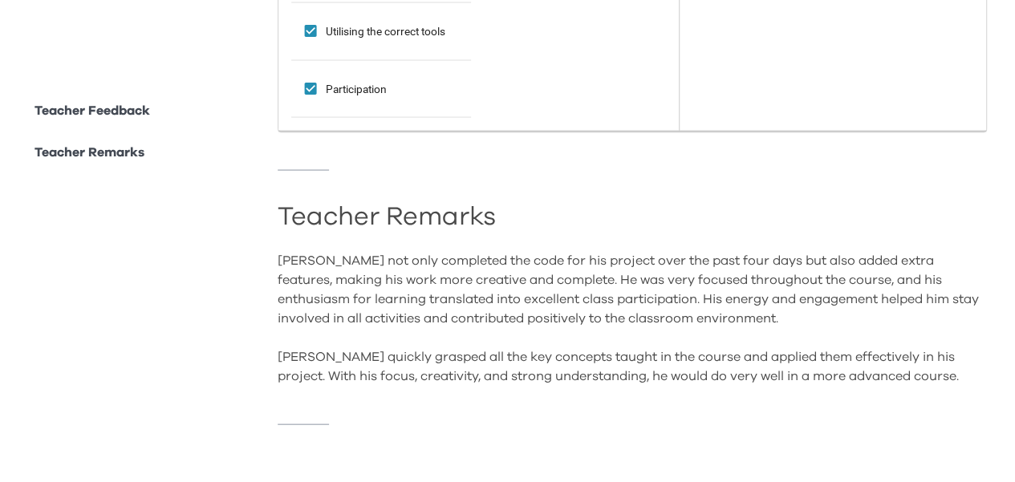
scroll to position [1525, 0]
click at [880, 347] on div "Kayton not only completed the code for his project over the past four days but …" at bounding box center [632, 317] width 709 height 135
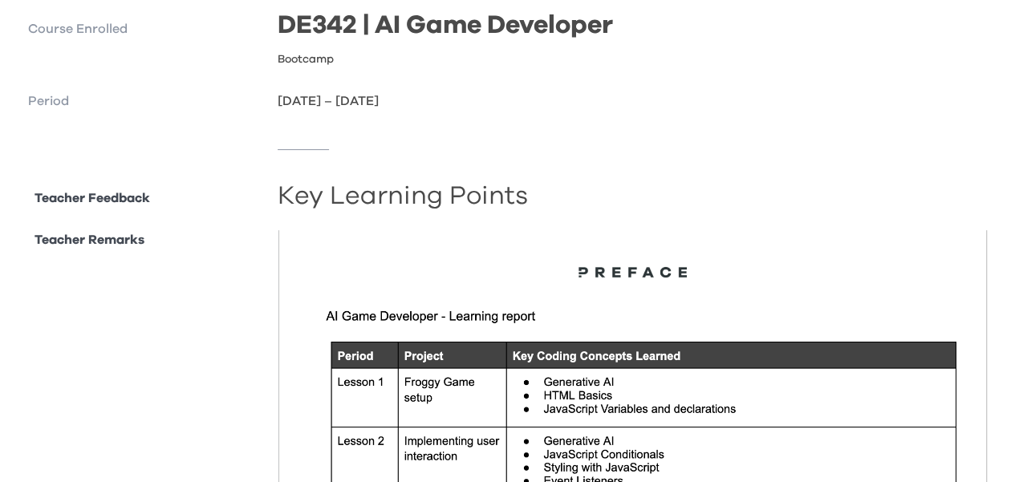
scroll to position [0, 0]
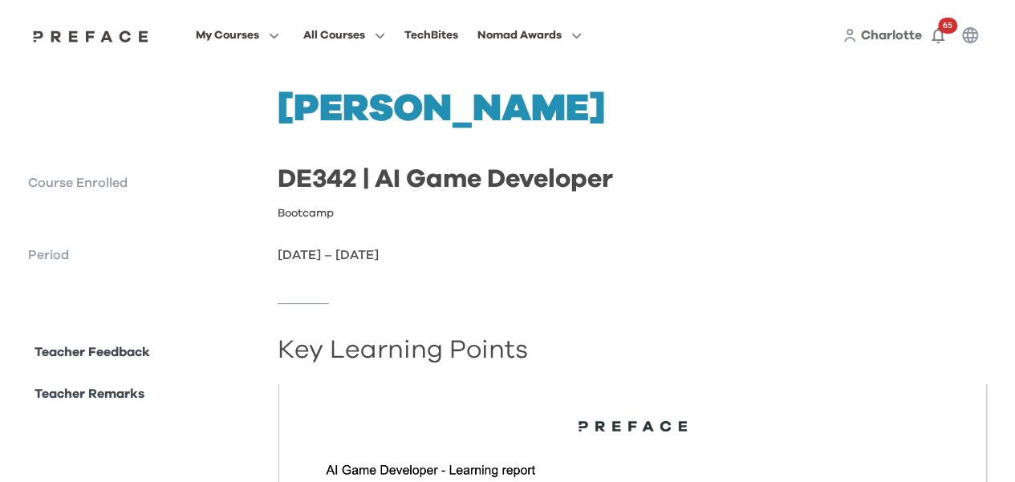
click at [117, 397] on p "Teacher Remarks" at bounding box center [90, 393] width 110 height 19
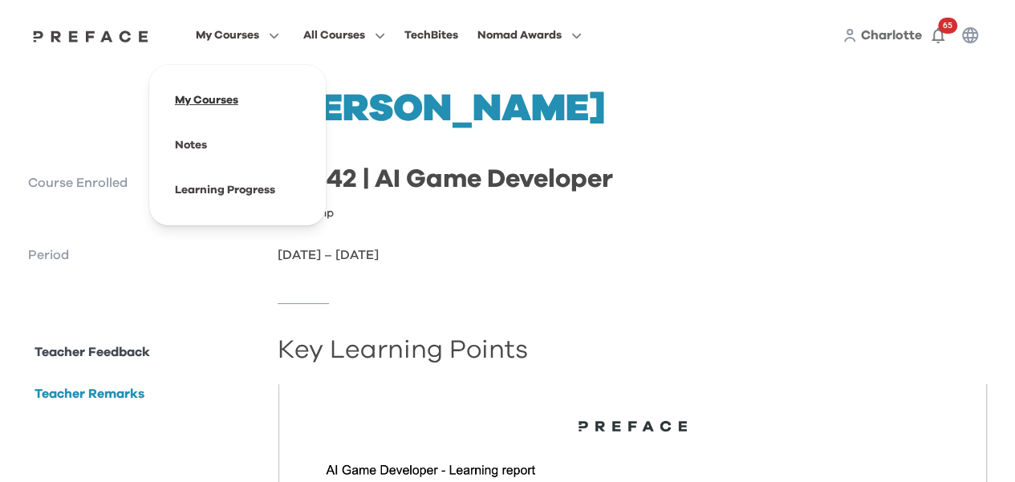
click at [221, 102] on span at bounding box center [237, 100] width 151 height 45
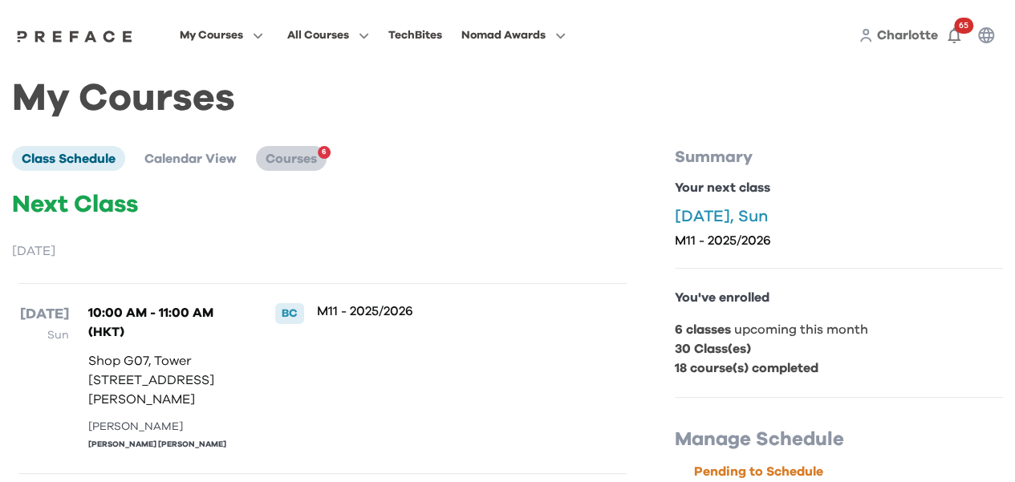
click at [288, 160] on span "Courses" at bounding box center [291, 158] width 51 height 13
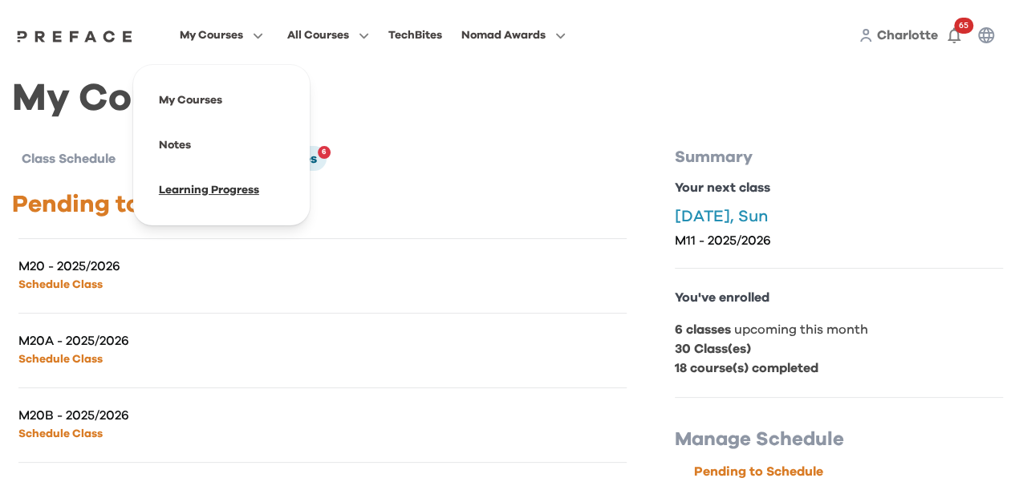
click at [193, 190] on span at bounding box center [221, 190] width 151 height 45
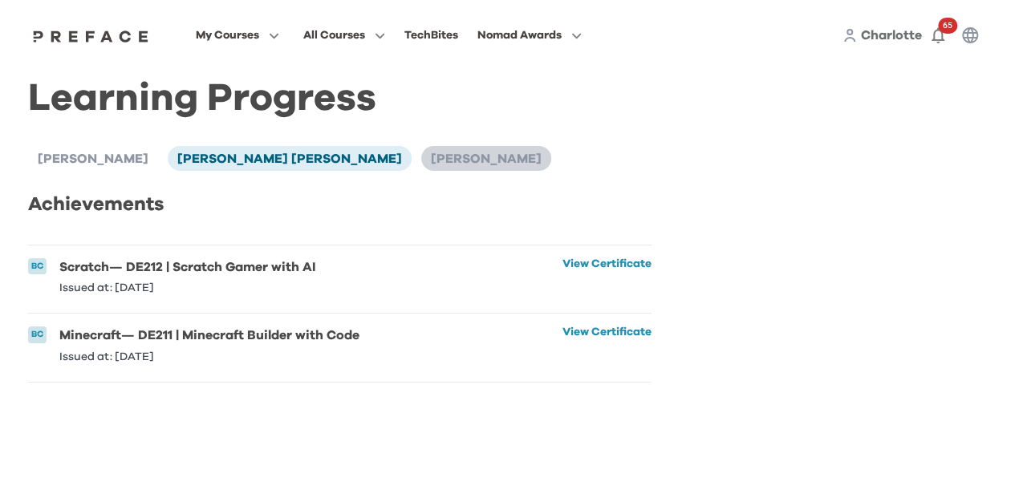
click at [431, 156] on span "[PERSON_NAME]" at bounding box center [486, 158] width 111 height 13
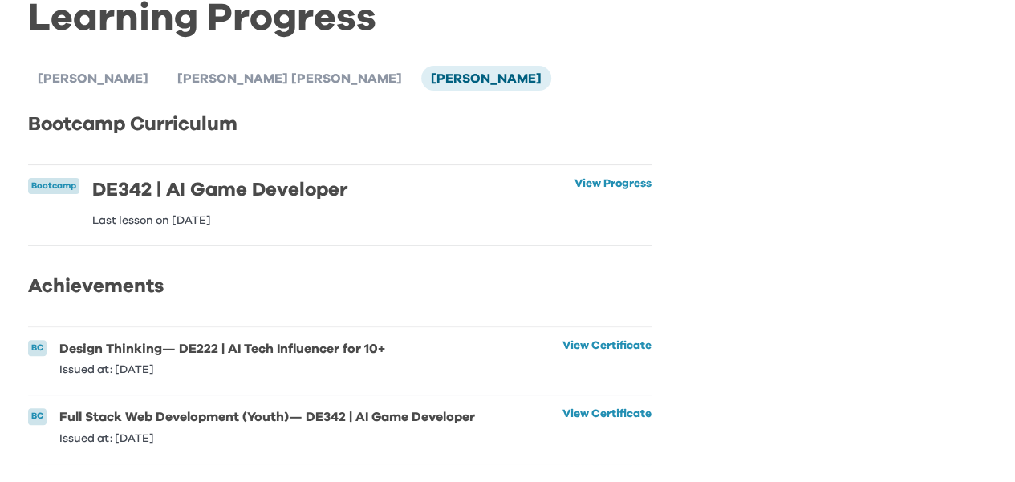
scroll to position [106, 0]
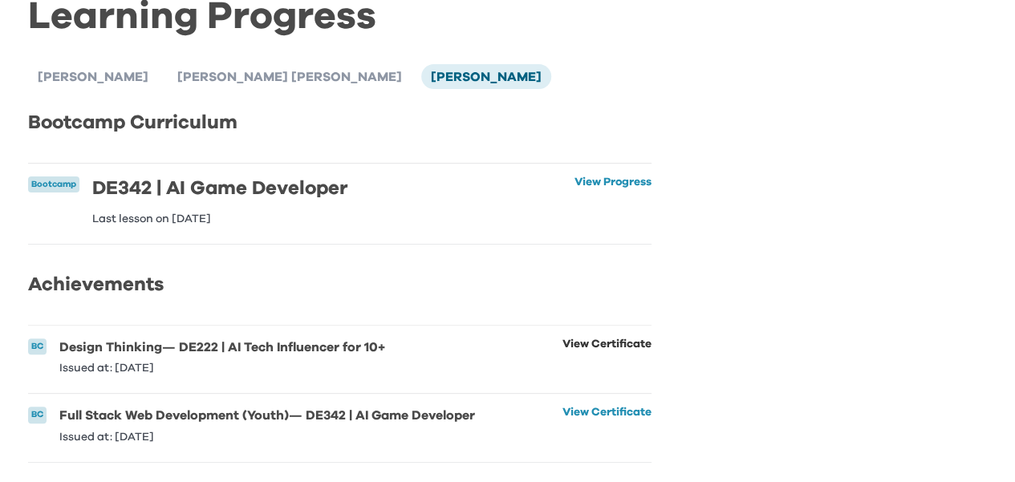
click at [594, 339] on link "View Certificate" at bounding box center [607, 356] width 89 height 35
click at [589, 407] on link "View Certificate" at bounding box center [607, 424] width 89 height 35
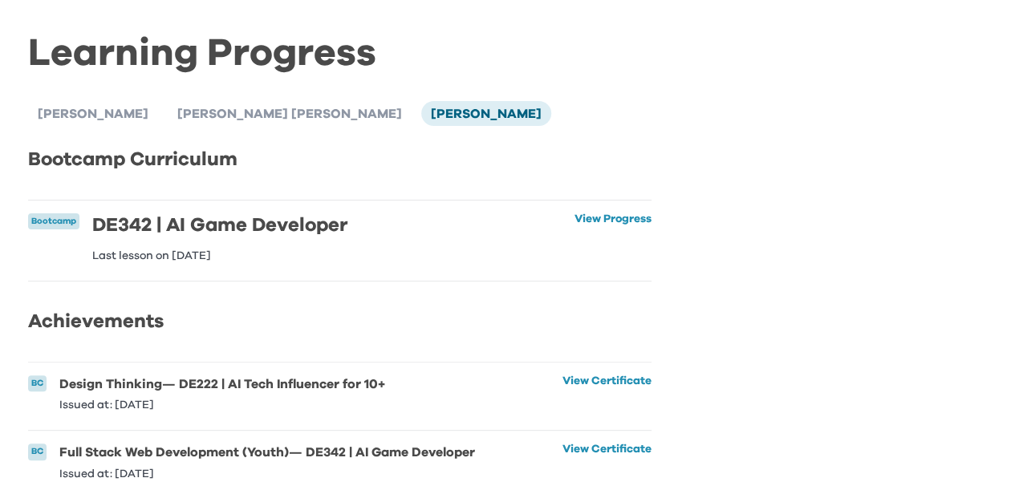
scroll to position [0, 0]
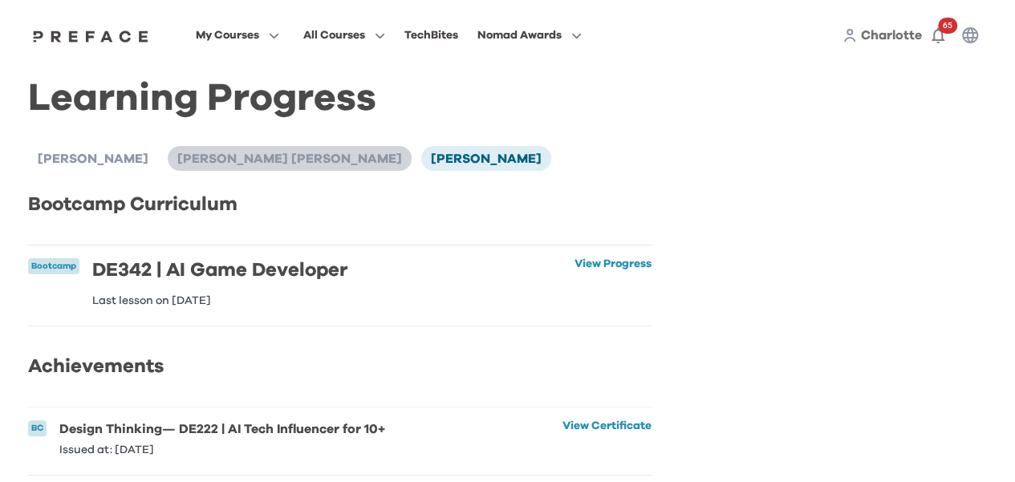
click at [215, 161] on span "[PERSON_NAME] [PERSON_NAME]" at bounding box center [289, 158] width 225 height 13
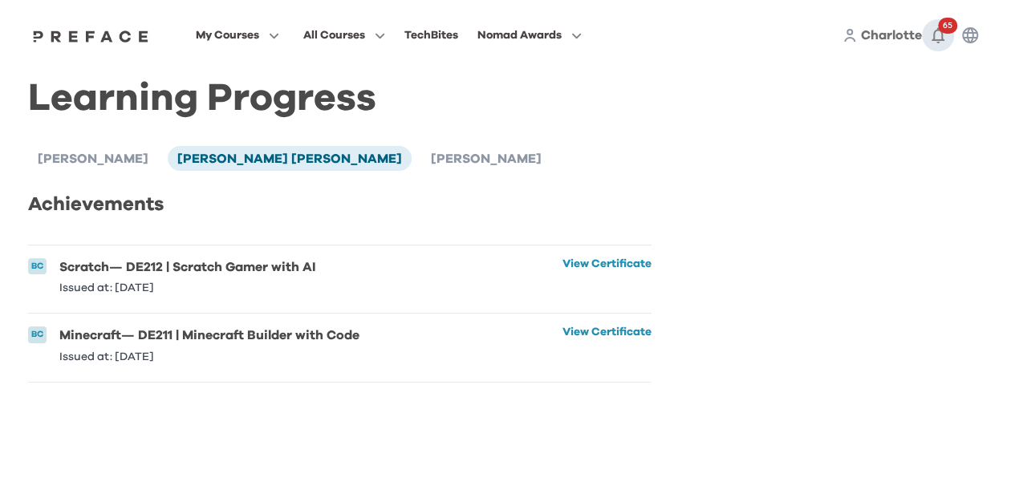
click at [947, 33] on span "65" at bounding box center [947, 26] width 19 height 16
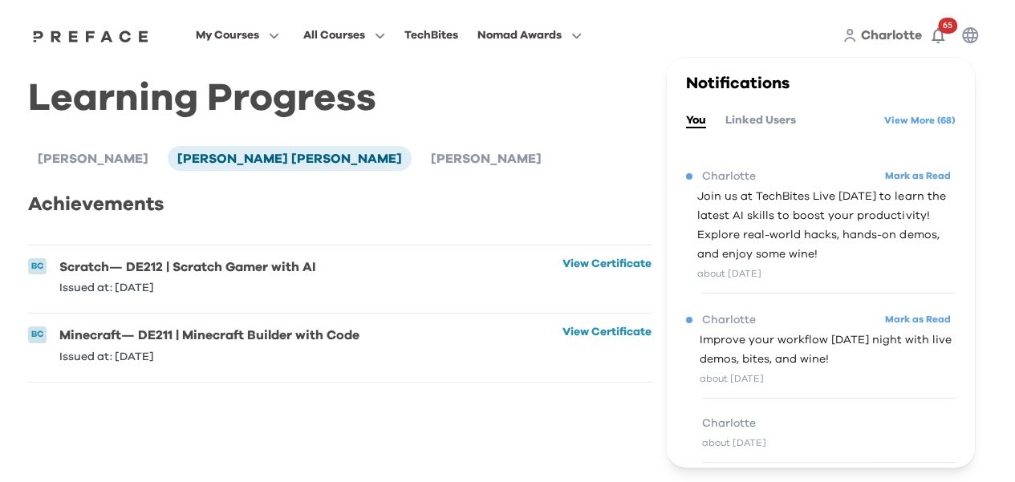
click at [501, 124] on div "Learning Progress [PERSON_NAME] [PERSON_NAME] [PERSON_NAME] [PERSON_NAME] Achie…" at bounding box center [340, 236] width 624 height 293
